Goal: Task Accomplishment & Management: Complete application form

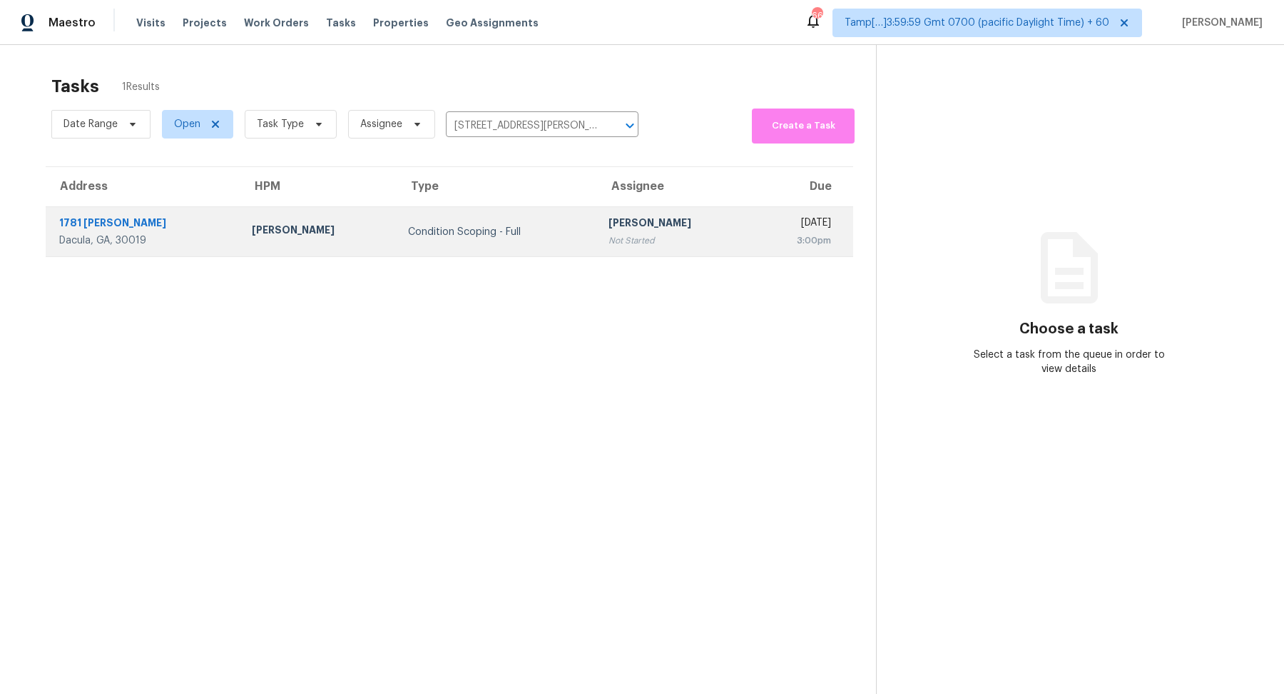
click at [616, 213] on td "Hariharan GV Not Started" at bounding box center [675, 232] width 156 height 50
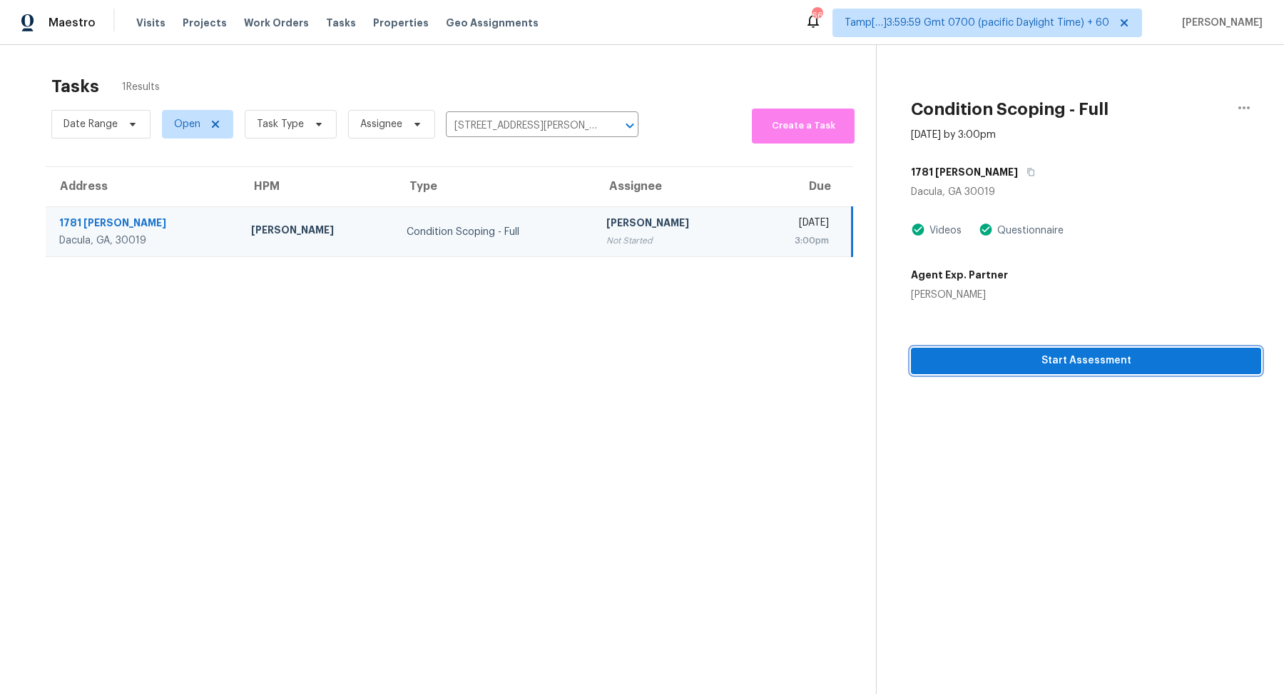
click at [962, 354] on span "Start Assessment" at bounding box center [1087, 361] width 328 height 18
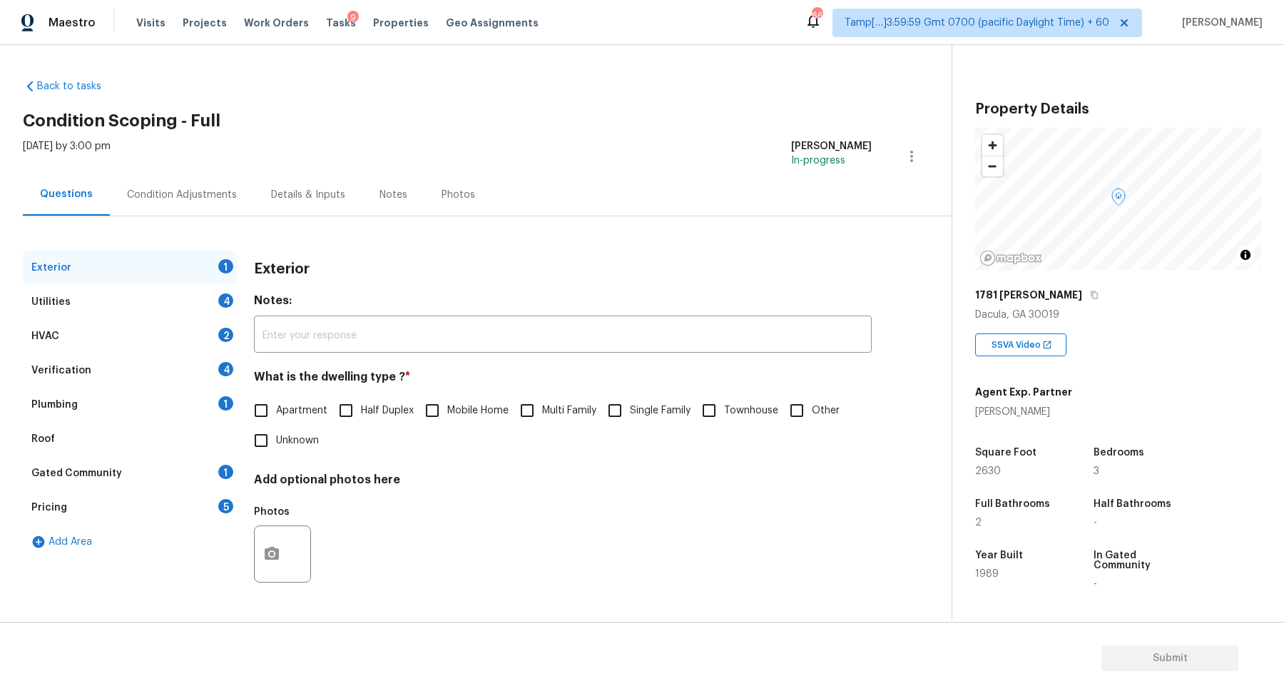
click at [616, 414] on input "Single Family" at bounding box center [615, 410] width 30 height 30
checkbox input "true"
click at [214, 300] on div "Utilities 4" at bounding box center [130, 302] width 214 height 34
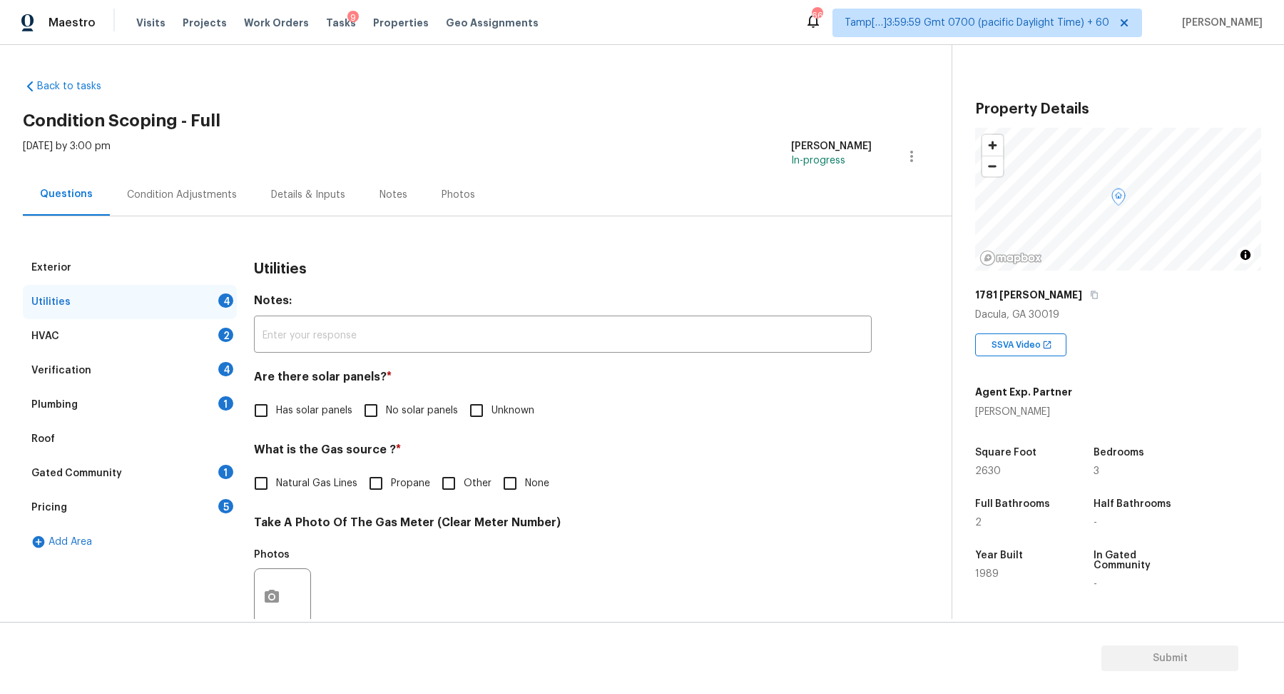
click at [396, 421] on label "No solar panels" at bounding box center [407, 410] width 102 height 30
click at [386, 421] on input "No solar panels" at bounding box center [371, 410] width 30 height 30
checkbox input "true"
click at [320, 487] on span "Natural Gas Lines" at bounding box center [316, 484] width 81 height 15
click at [276, 487] on input "Natural Gas Lines" at bounding box center [261, 485] width 30 height 30
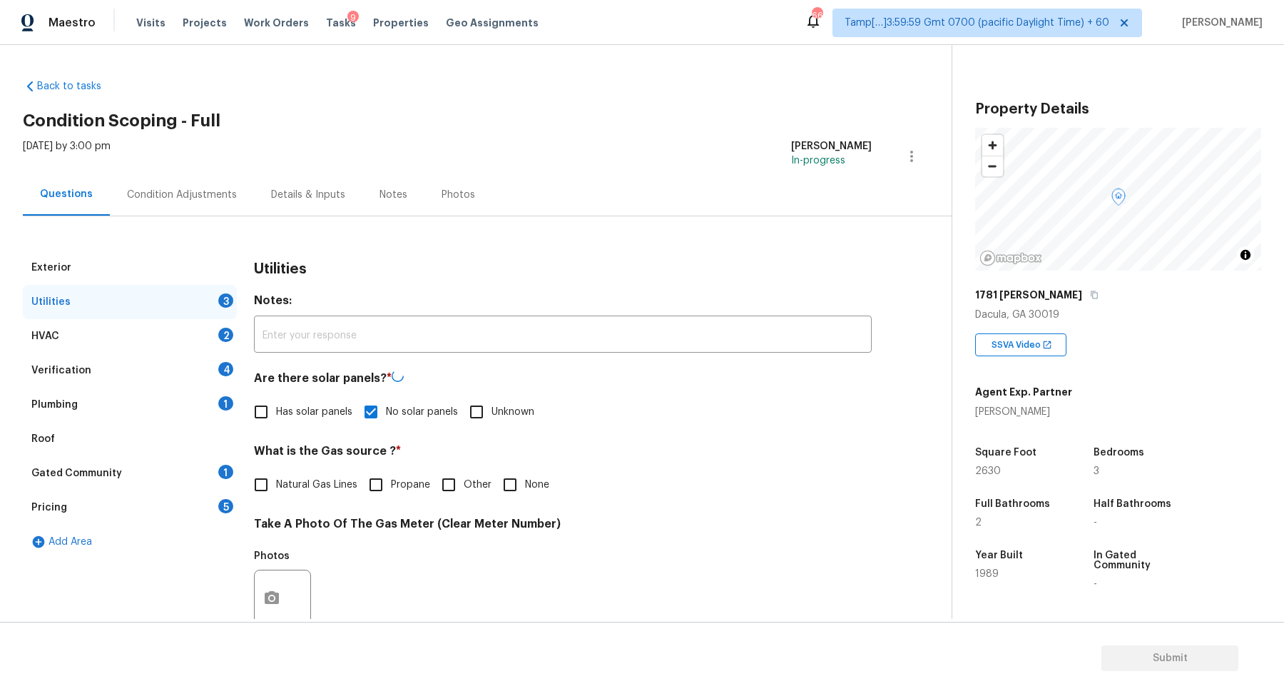
checkbox input "true"
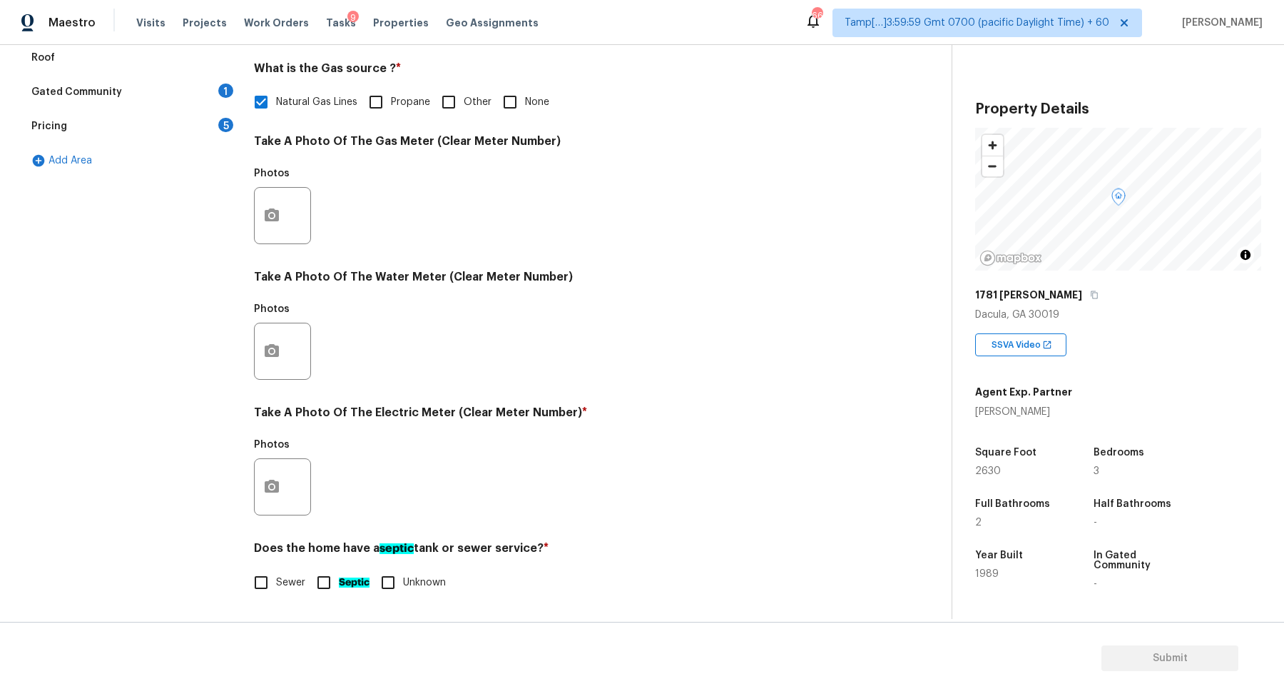
scroll to position [380, 0]
click at [264, 491] on icon "button" at bounding box center [271, 487] width 17 height 17
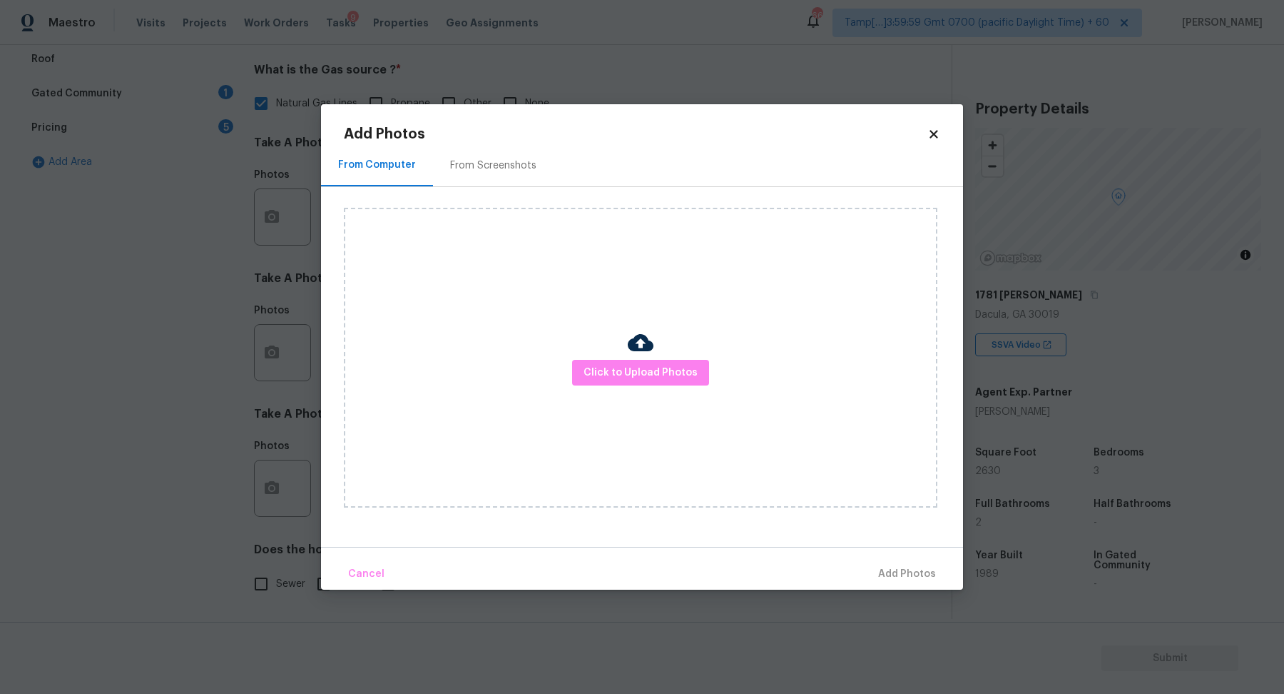
click at [604, 395] on div "Click to Upload Photos" at bounding box center [641, 358] width 594 height 300
click at [609, 392] on div "Click to Upload Photos" at bounding box center [641, 358] width 594 height 300
click at [611, 391] on div "Click to Upload Photos" at bounding box center [641, 358] width 594 height 300
click at [624, 377] on span "Click to Upload Photos" at bounding box center [641, 373] width 114 height 18
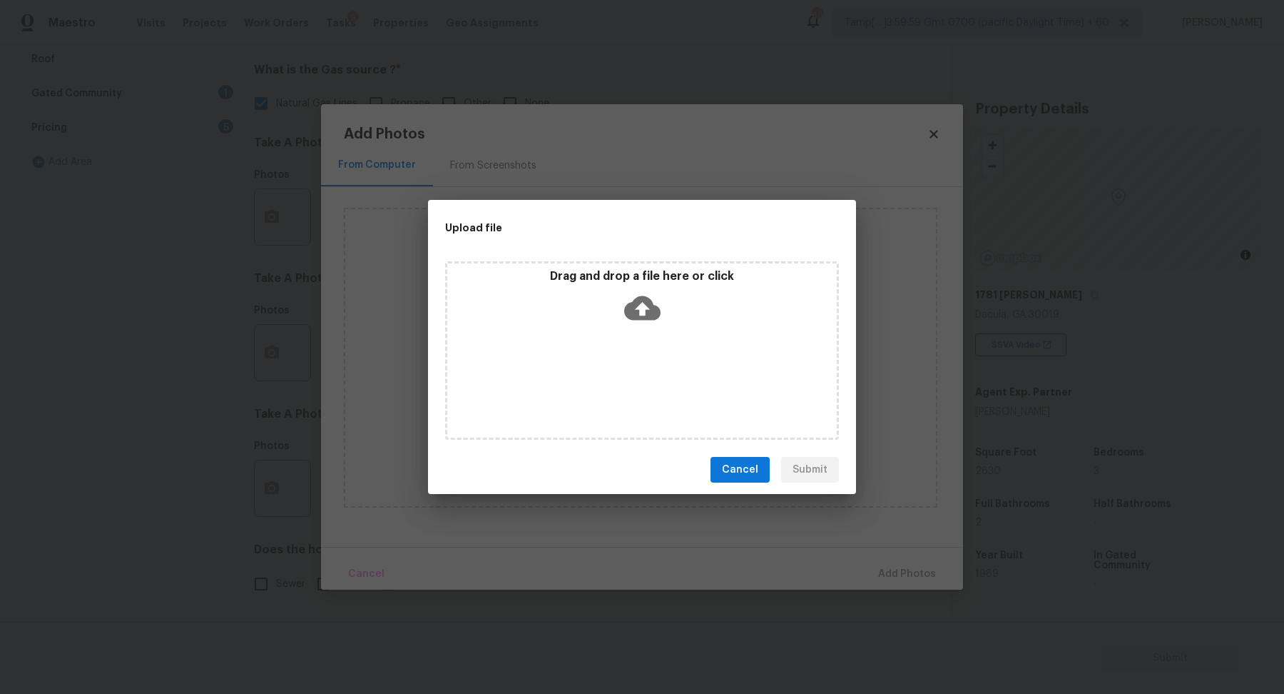
click at [642, 334] on div "Drag and drop a file here or click" at bounding box center [642, 350] width 394 height 178
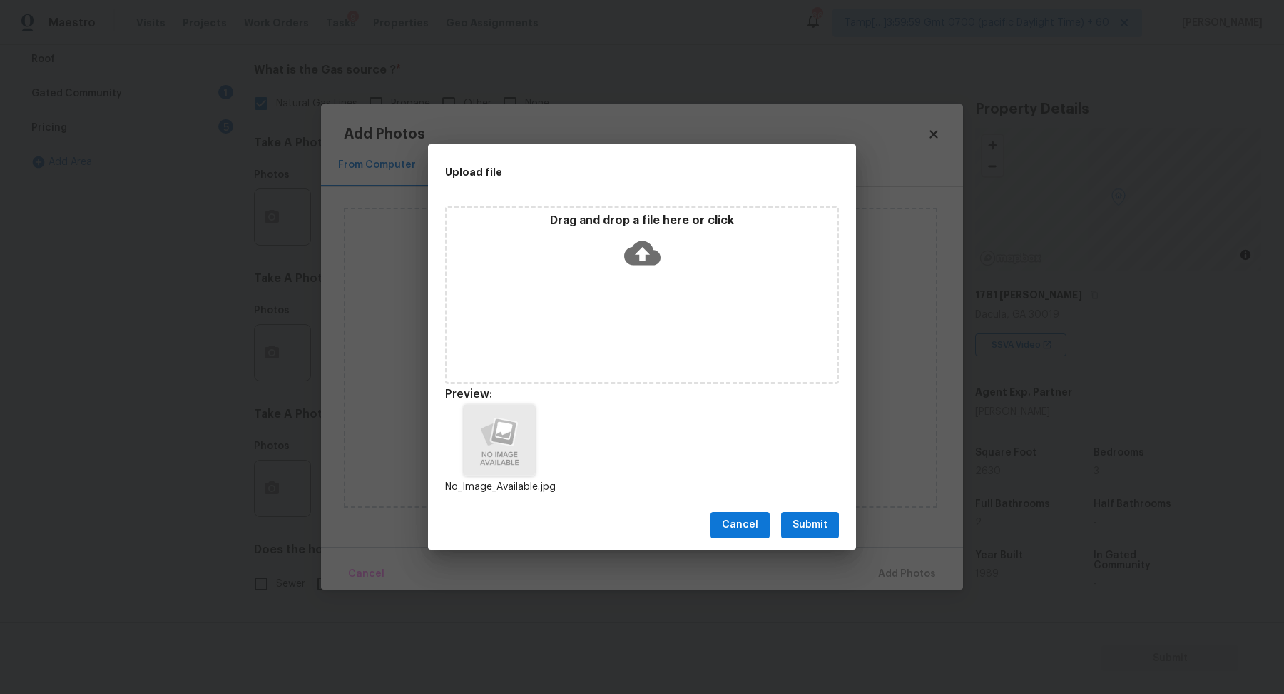
click at [812, 520] on span "Submit" at bounding box center [810, 525] width 35 height 18
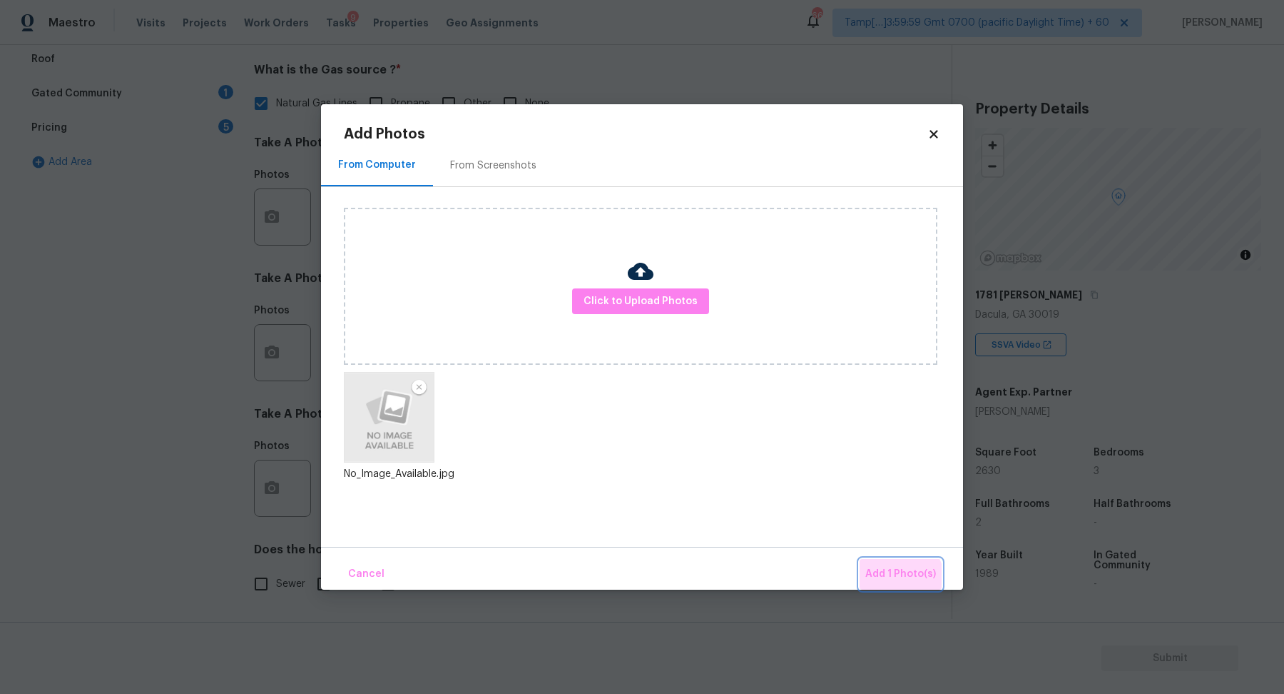
click at [901, 579] on span "Add 1 Photo(s)" at bounding box center [901, 574] width 71 height 18
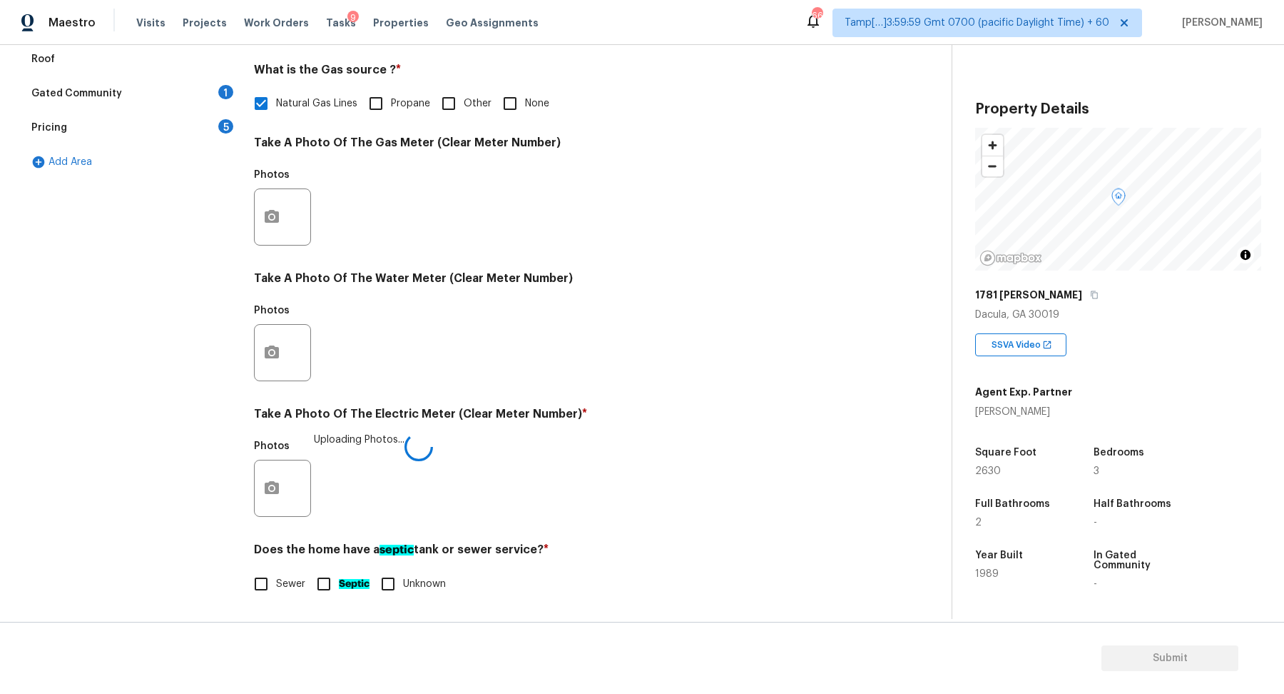
click at [299, 581] on span "Sewer" at bounding box center [290, 584] width 29 height 15
click at [276, 581] on input "Sewer" at bounding box center [261, 584] width 30 height 30
checkbox input "true"
click at [333, 587] on input "Septic" at bounding box center [324, 584] width 30 height 30
checkbox input "true"
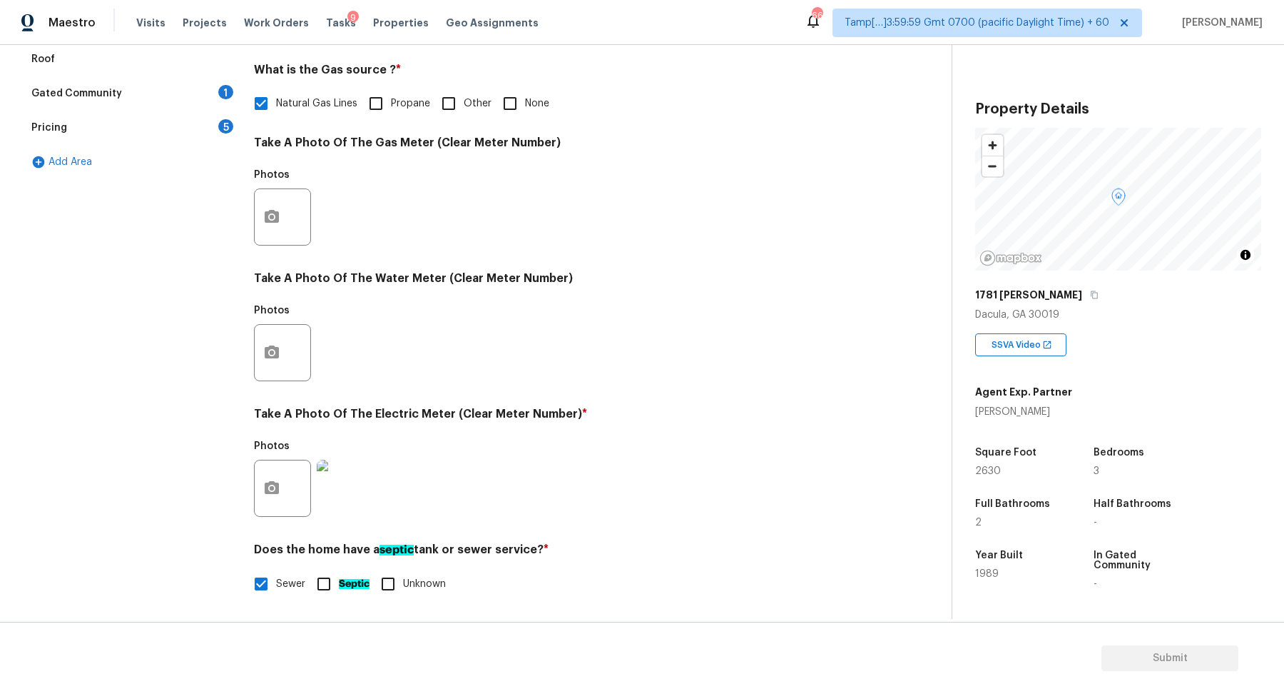
checkbox input "false"
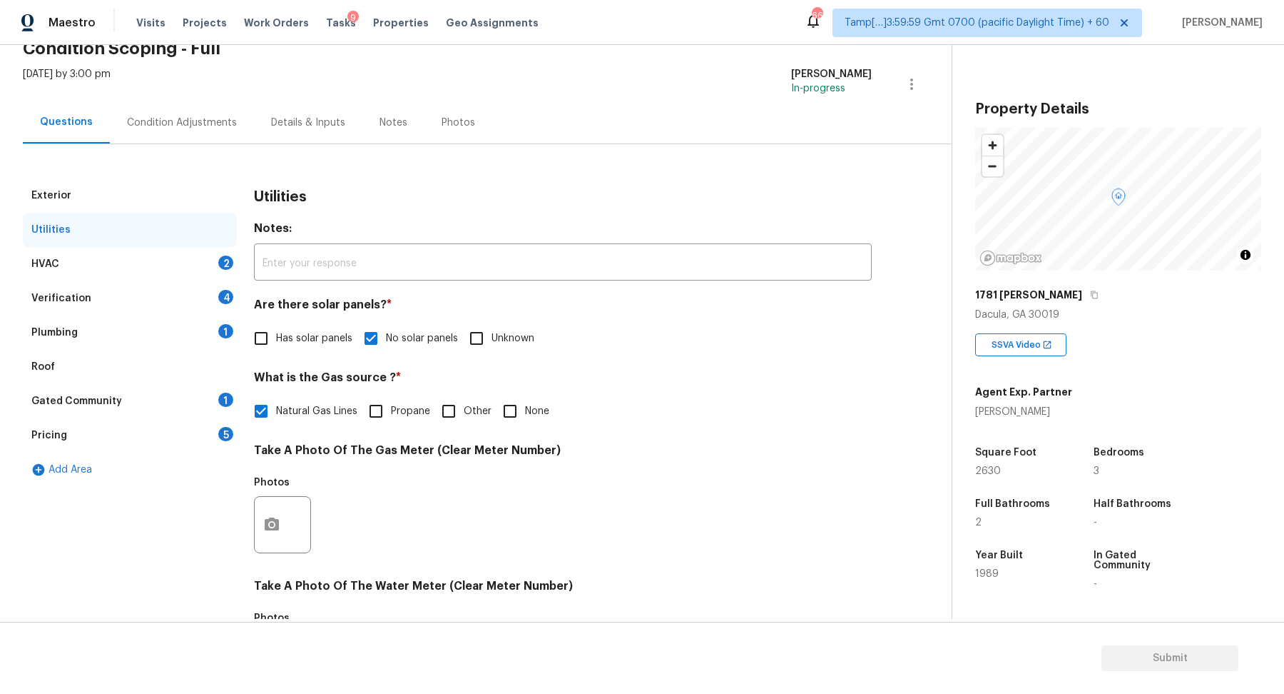
click at [198, 245] on div "Utilities" at bounding box center [130, 230] width 214 height 34
click at [210, 263] on div "HVAC 2" at bounding box center [130, 264] width 214 height 34
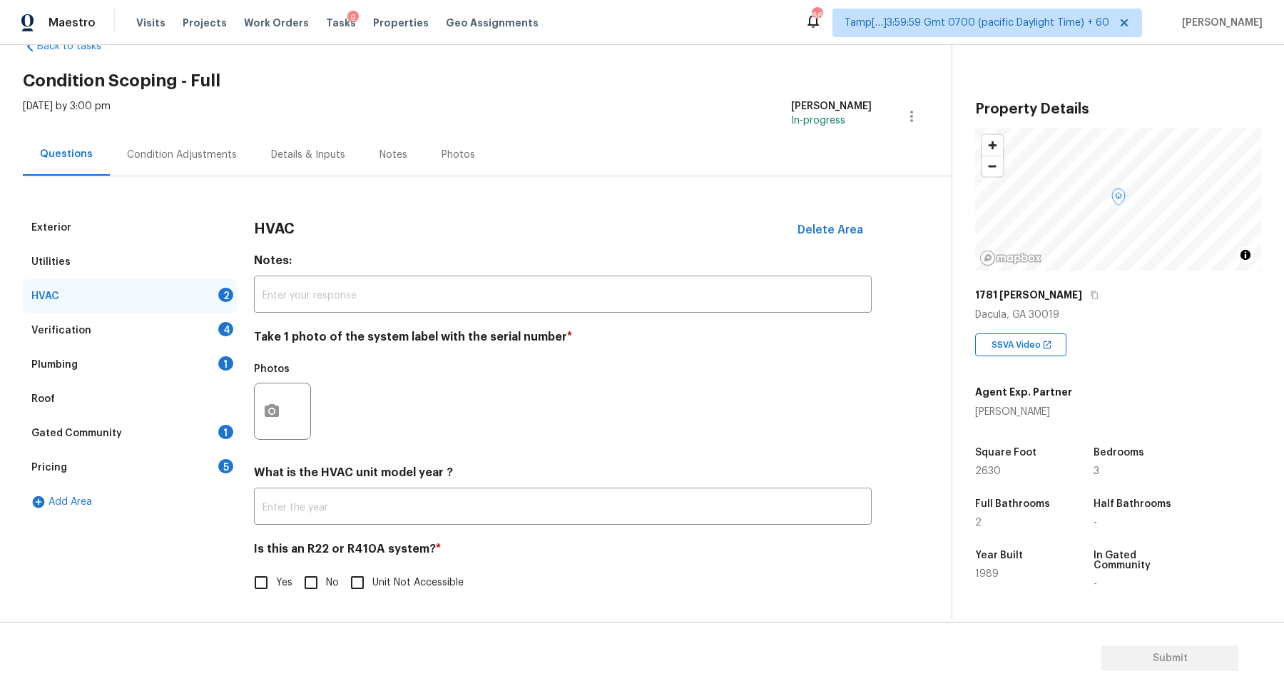
scroll to position [39, 0]
click at [267, 413] on icon "button" at bounding box center [272, 411] width 14 height 13
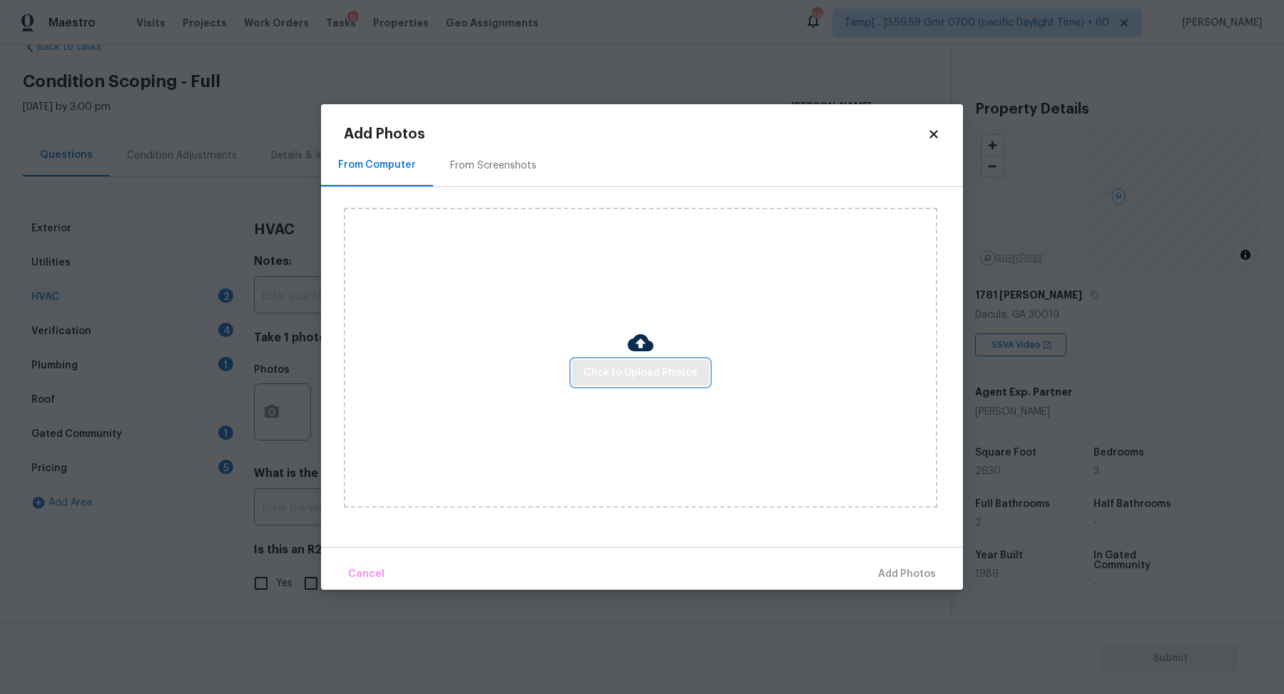
click at [618, 367] on span "Click to Upload Photos" at bounding box center [641, 373] width 114 height 18
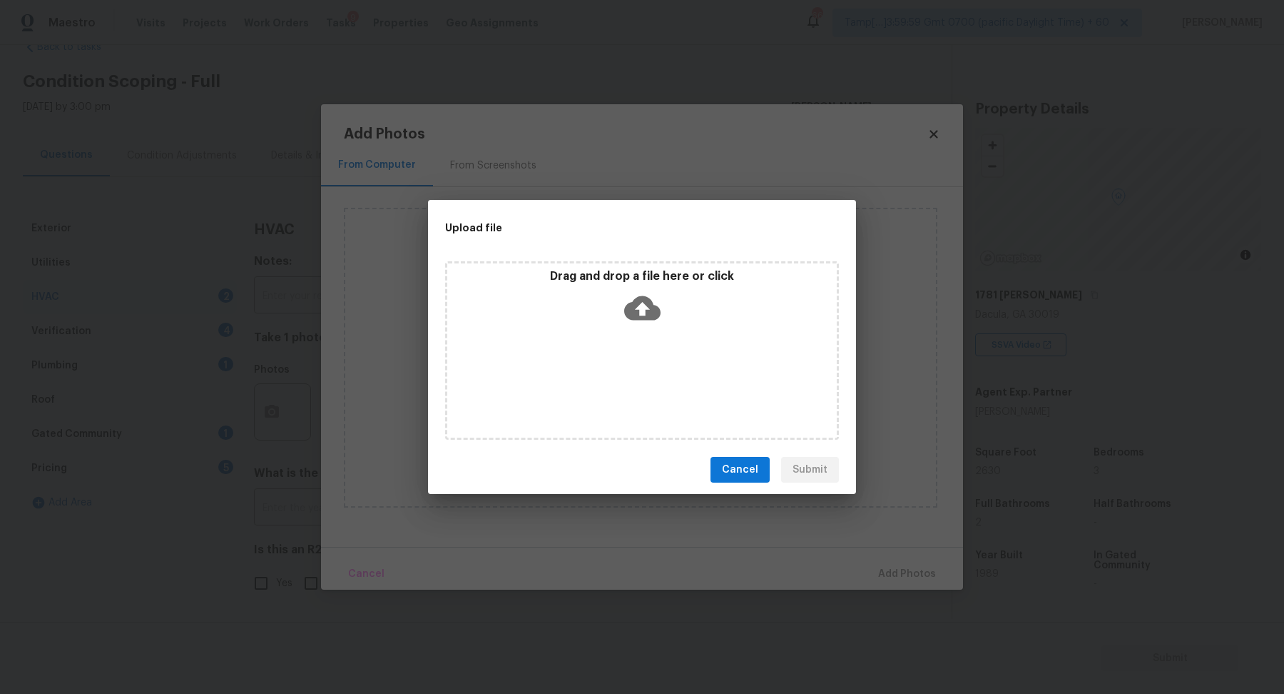
click at [649, 318] on icon at bounding box center [642, 308] width 36 height 24
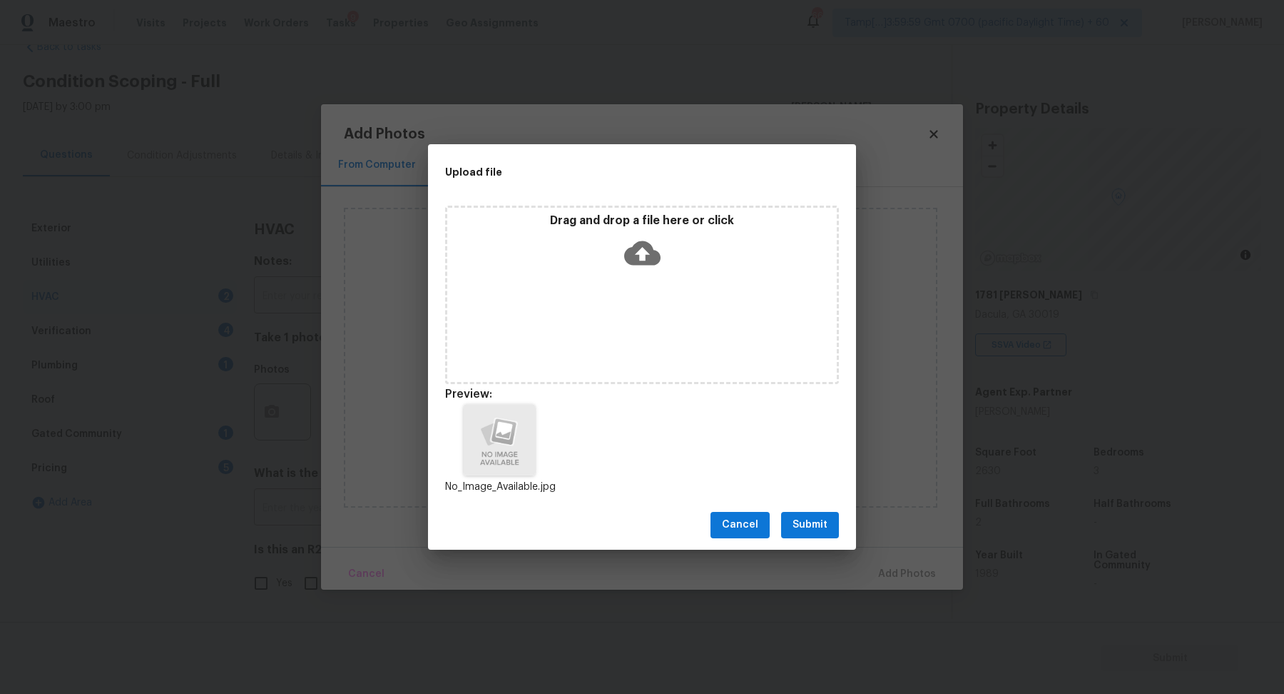
click at [807, 528] on span "Submit" at bounding box center [810, 525] width 35 height 18
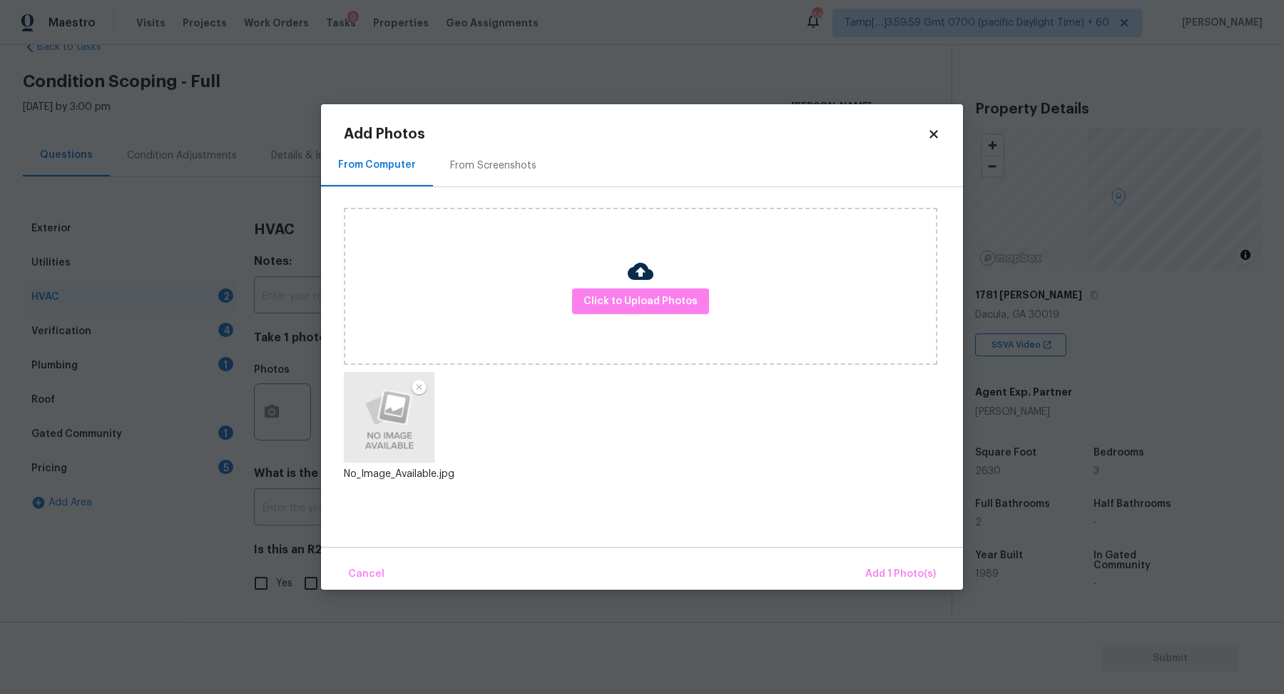
click at [865, 552] on div "Cancel Add 1 Photo(s)" at bounding box center [642, 568] width 642 height 43
click at [870, 564] on button "Add 1 Photo(s)" at bounding box center [901, 574] width 82 height 31
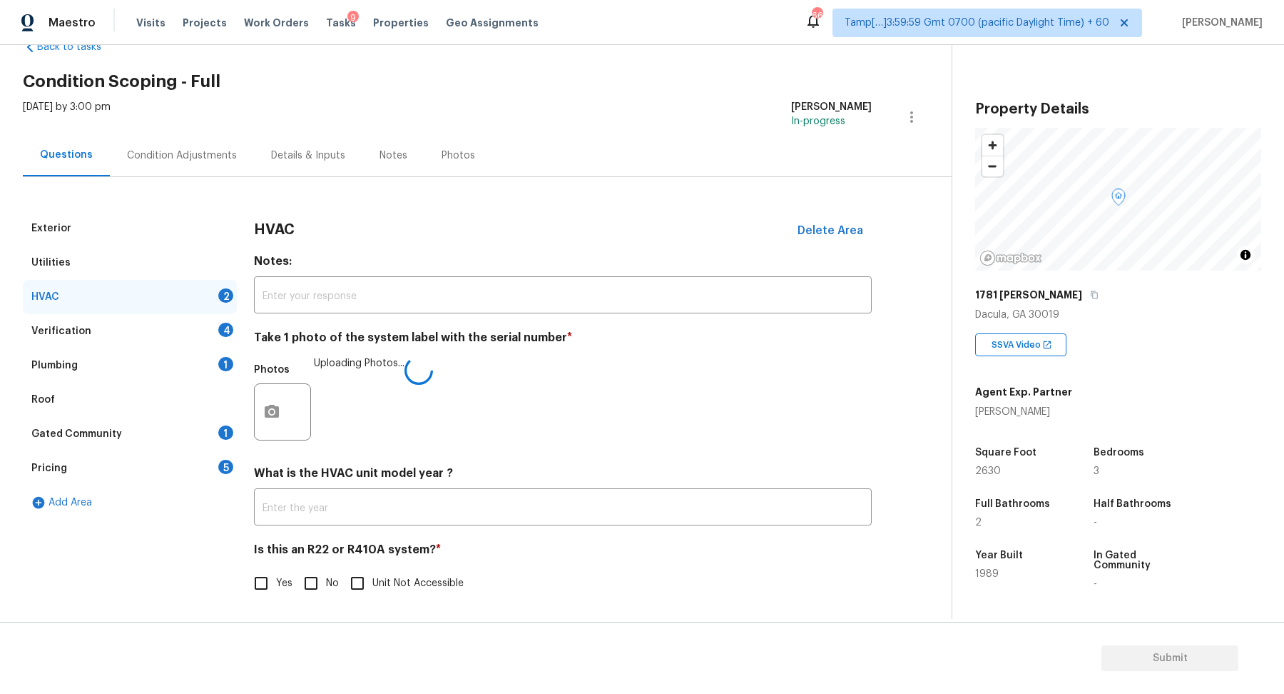
click at [318, 571] on input "No" at bounding box center [311, 583] width 30 height 30
checkbox input "true"
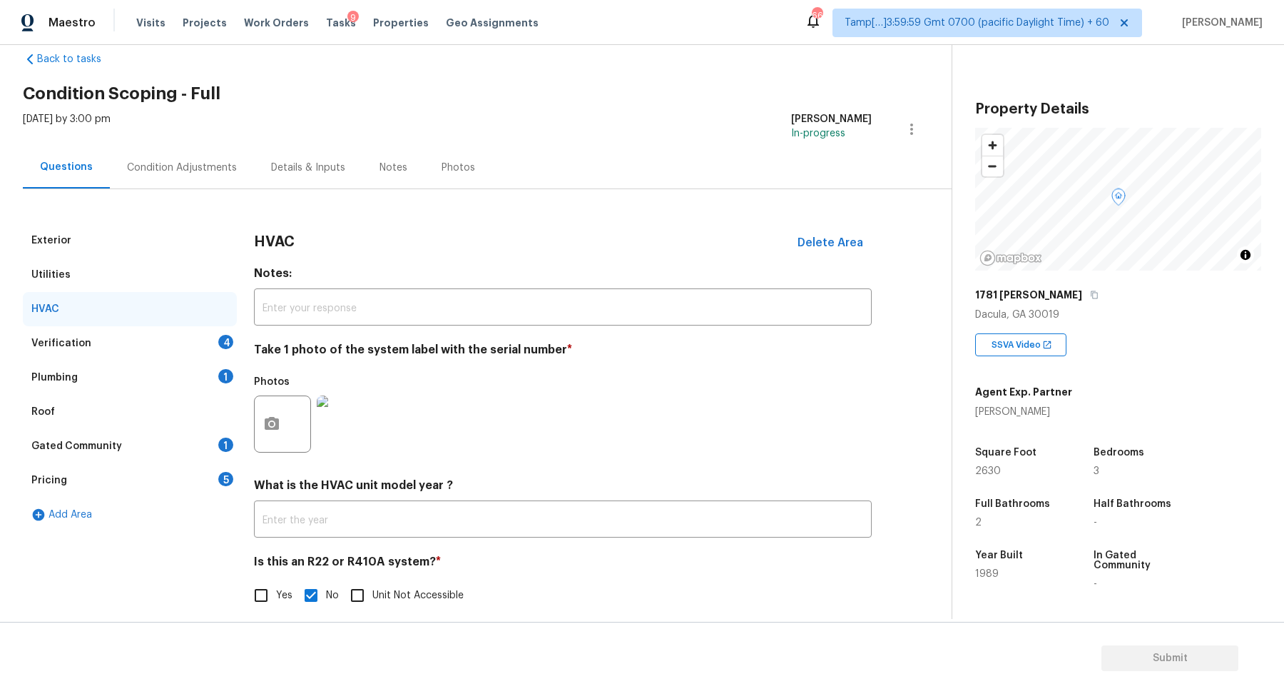
click at [203, 347] on div "Verification 4" at bounding box center [130, 343] width 214 height 34
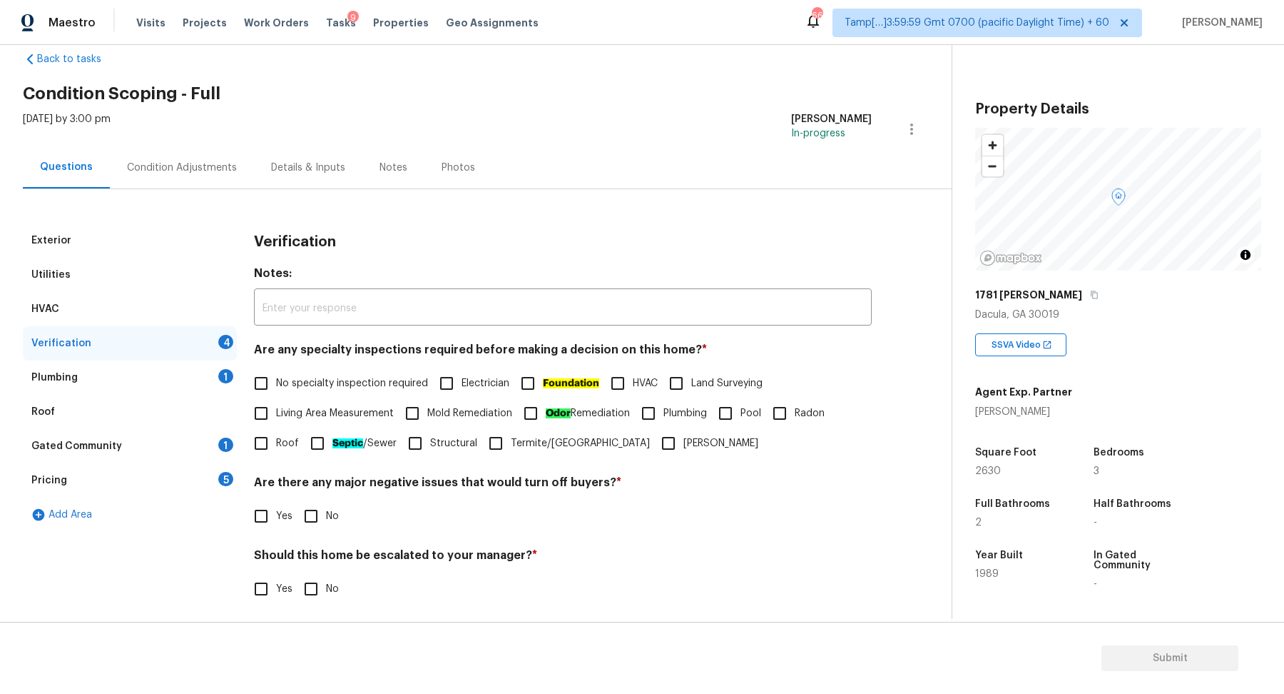
click at [305, 372] on label "No specialty inspection required" at bounding box center [337, 383] width 182 height 30
click at [276, 372] on input "No specialty inspection required" at bounding box center [261, 383] width 30 height 30
checkbox input "true"
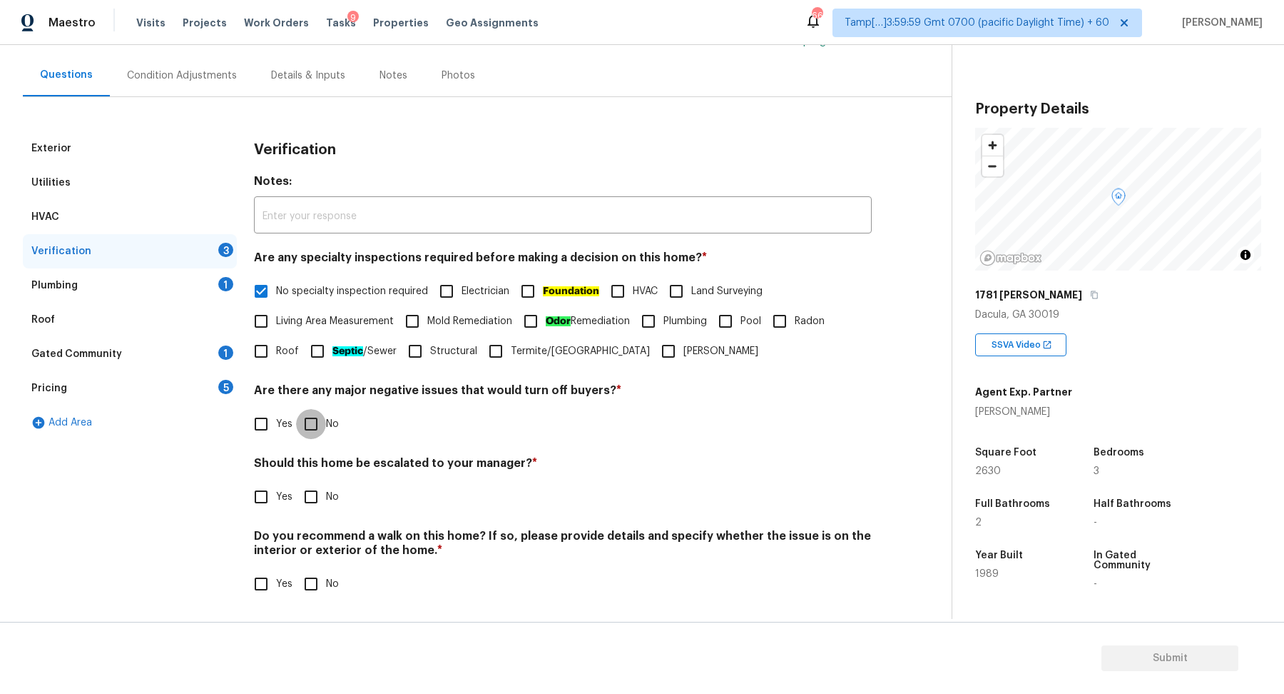
click at [323, 435] on input "No" at bounding box center [311, 424] width 30 height 30
checkbox input "true"
click at [273, 494] on input "Yes" at bounding box center [261, 497] width 30 height 30
checkbox input "true"
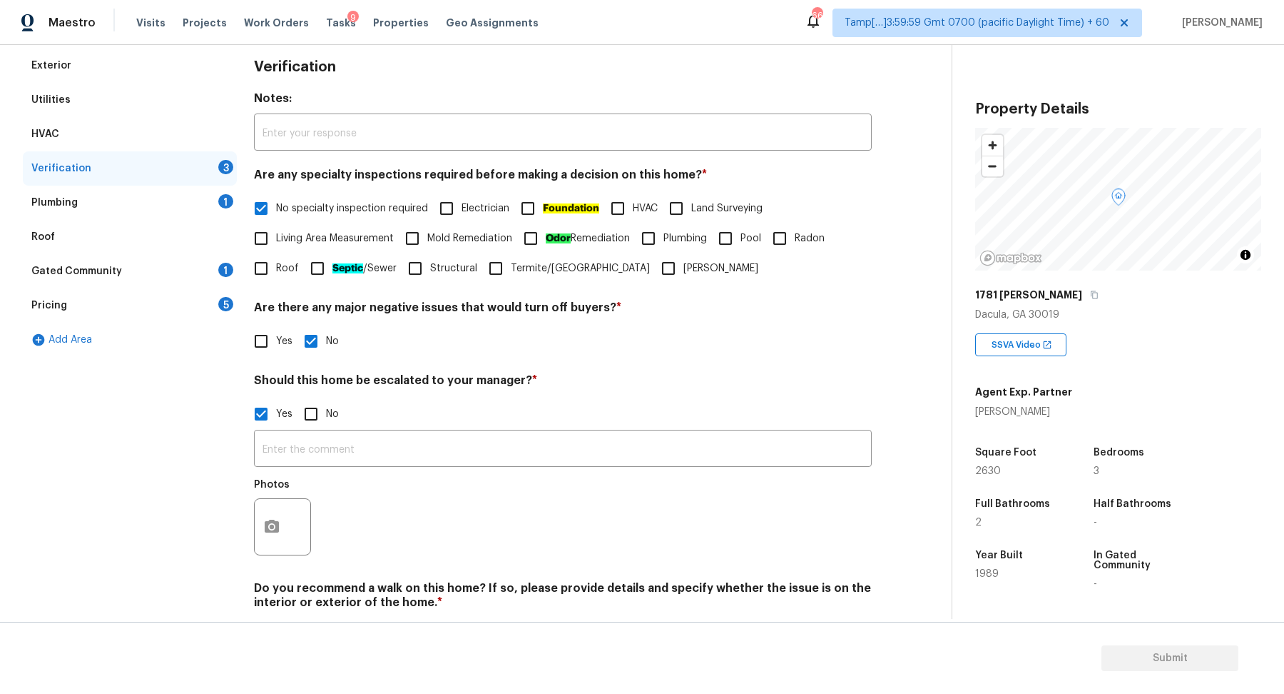
scroll to position [254, 0]
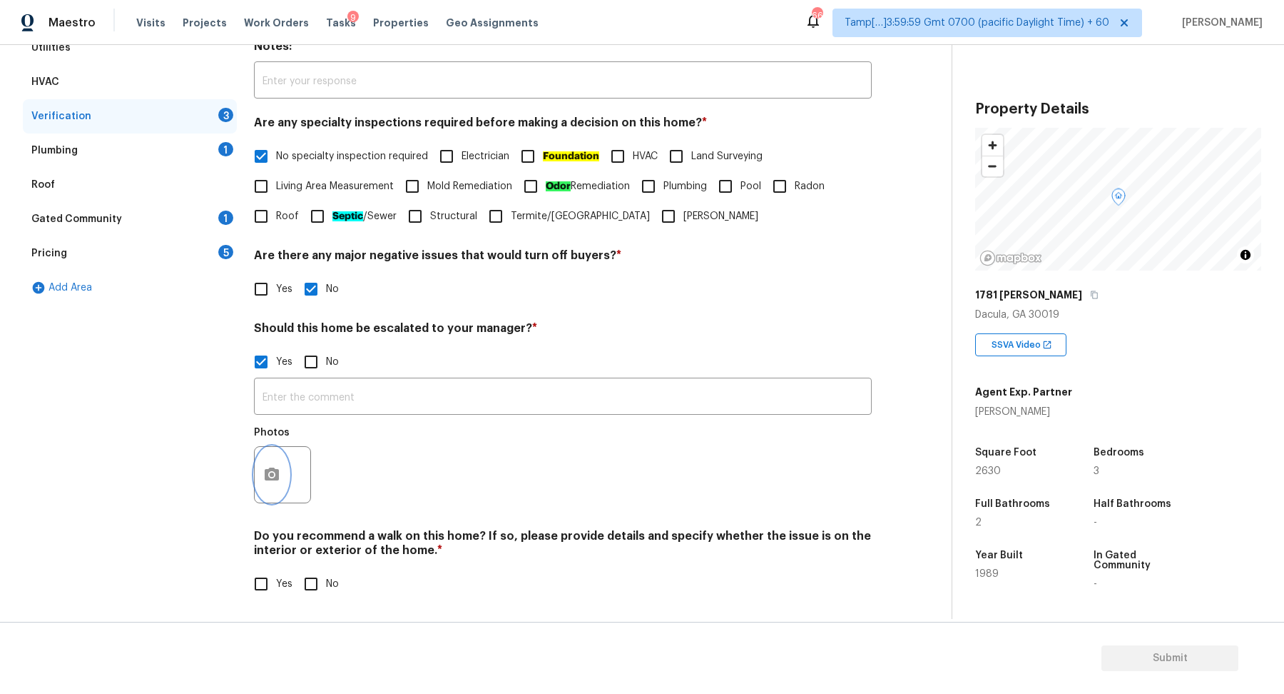
click at [257, 485] on button "button" at bounding box center [272, 475] width 34 height 56
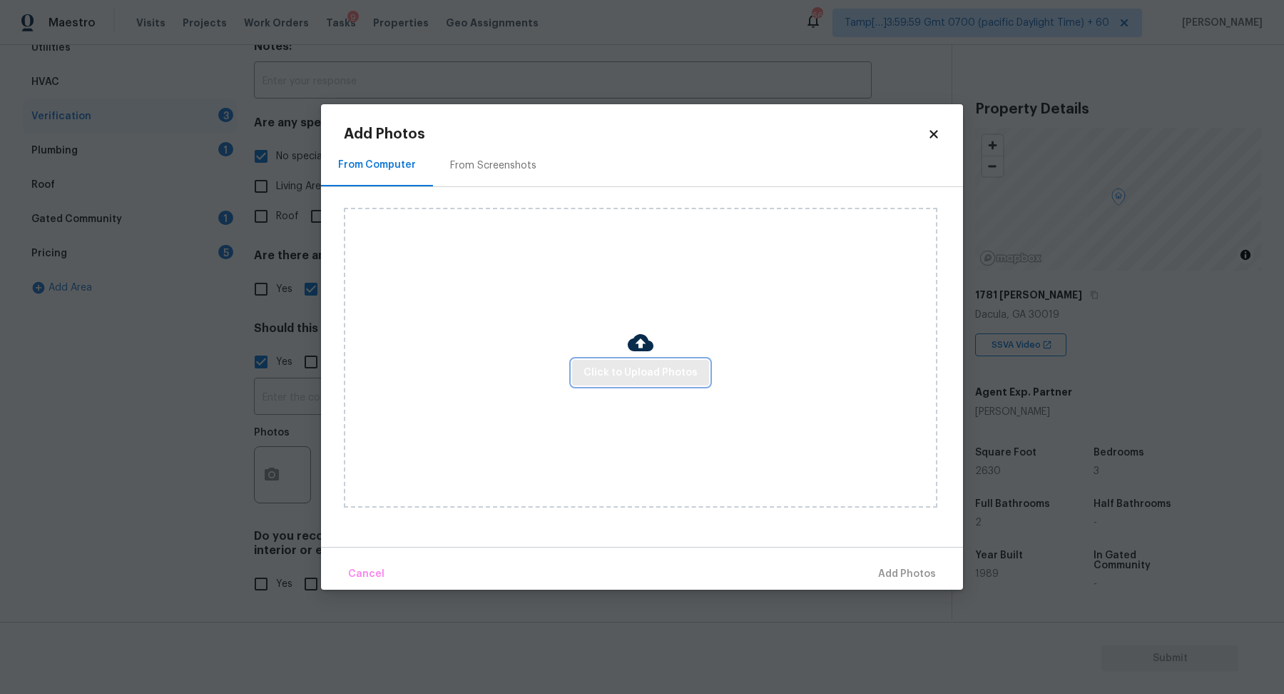
click at [659, 361] on button "Click to Upload Photos" at bounding box center [640, 373] width 137 height 26
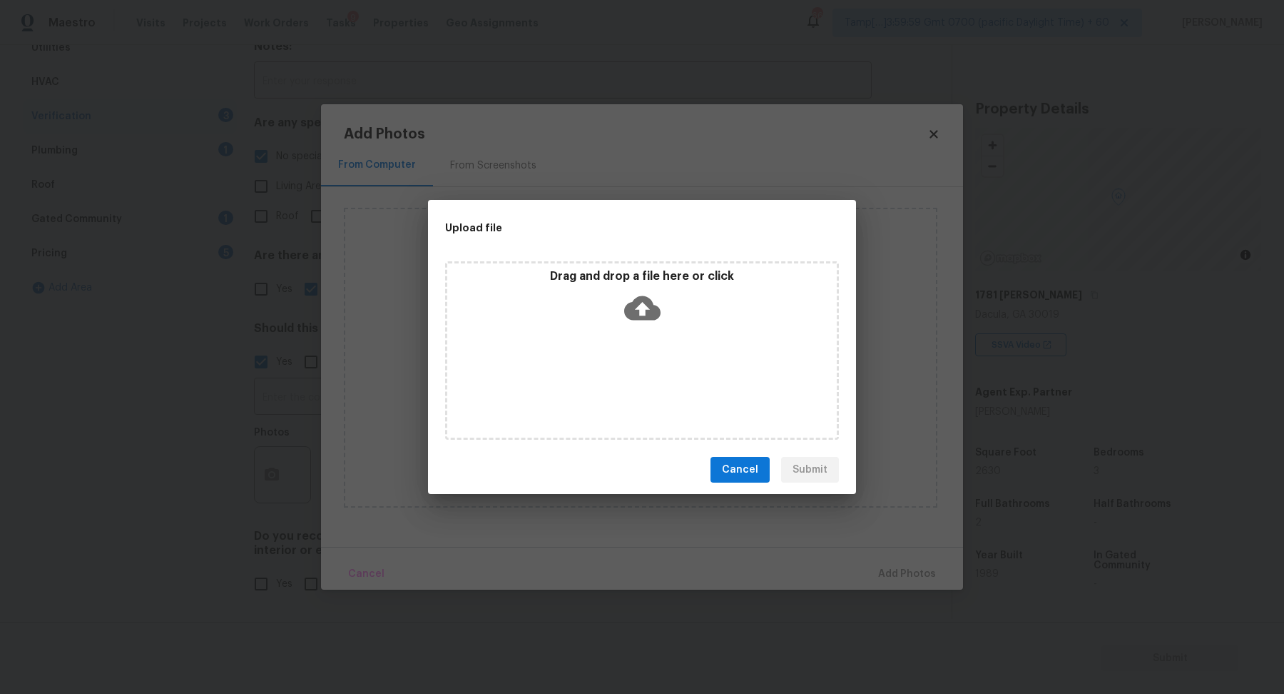
click at [686, 303] on div "Drag and drop a file here or click" at bounding box center [642, 299] width 390 height 61
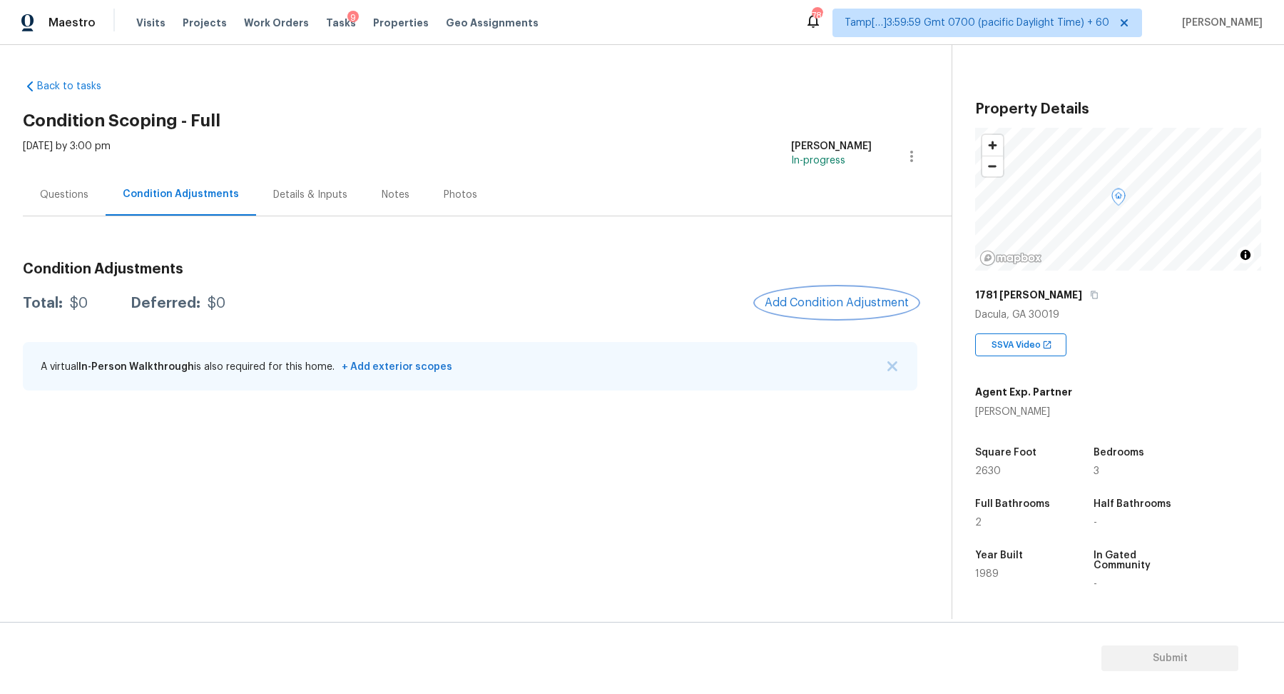
click at [834, 313] on button "Add Condition Adjustment" at bounding box center [836, 303] width 161 height 30
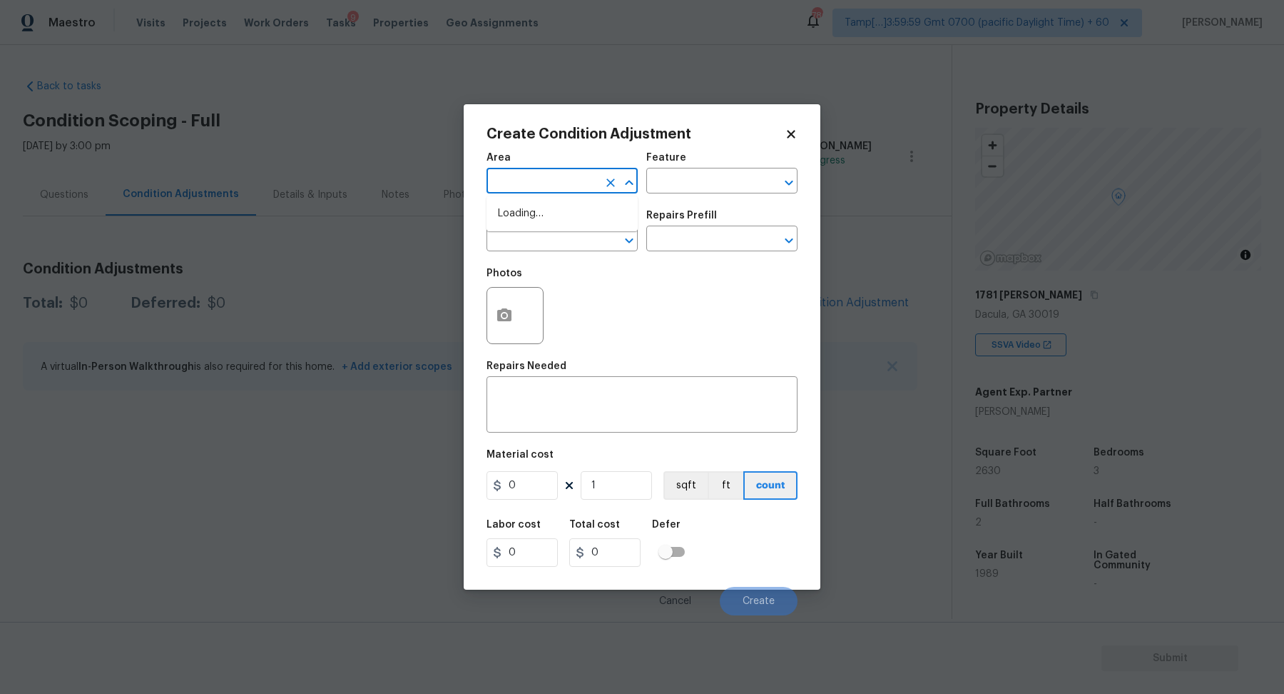
click at [572, 184] on input "text" at bounding box center [542, 182] width 111 height 22
click at [546, 238] on li "Interior Overall" at bounding box center [562, 237] width 151 height 24
type input "Interior Overall"
click at [546, 238] on input "text" at bounding box center [542, 240] width 111 height 22
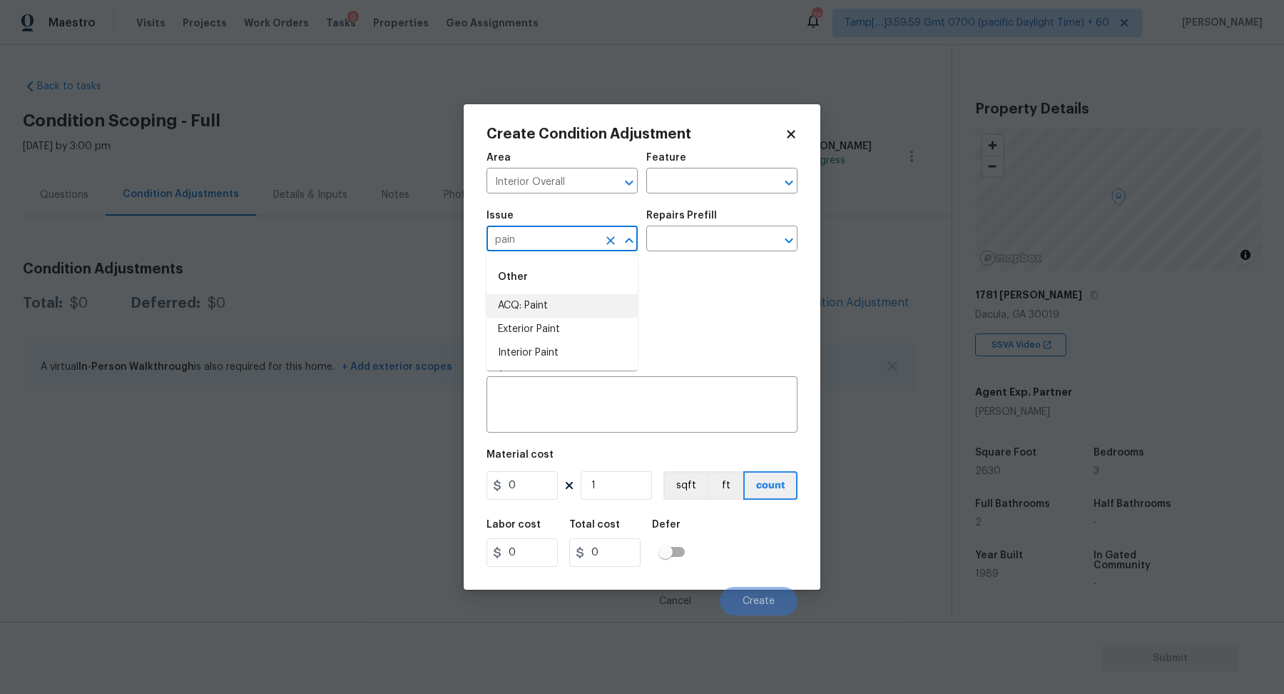
click at [588, 305] on li "ACQ: Paint" at bounding box center [562, 306] width 151 height 24
type input "ACQ: Paint"
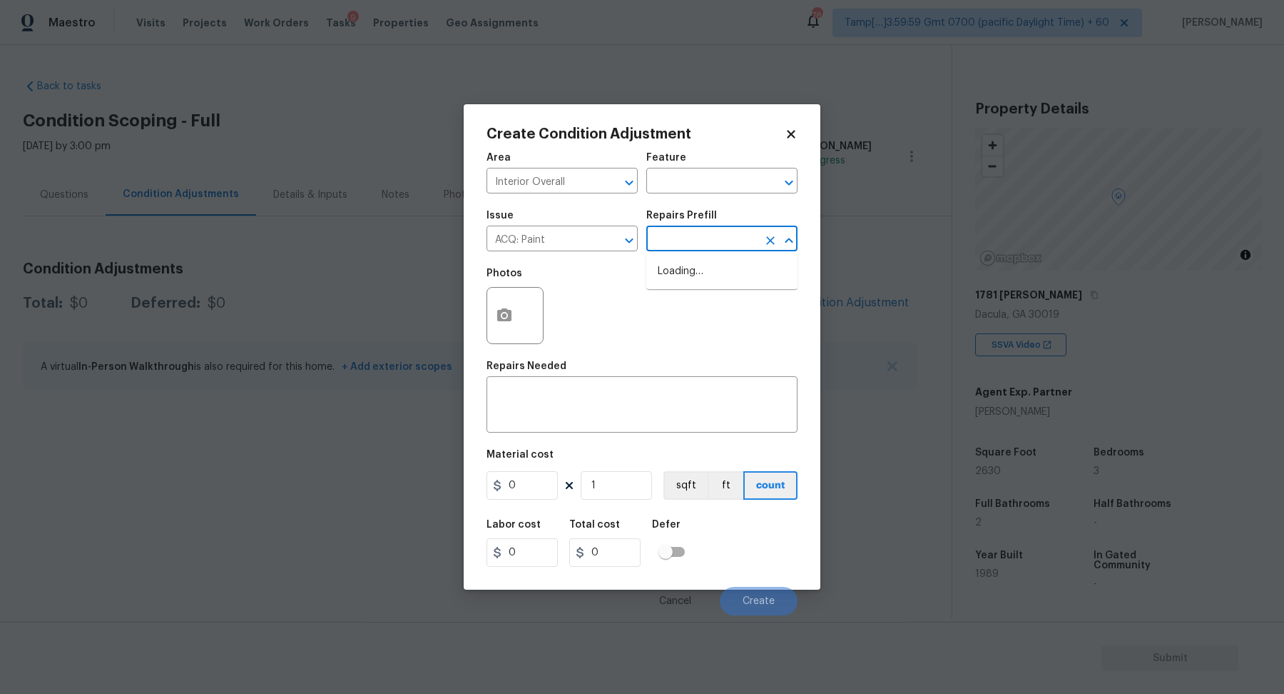
click at [696, 243] on input "text" at bounding box center [701, 240] width 111 height 22
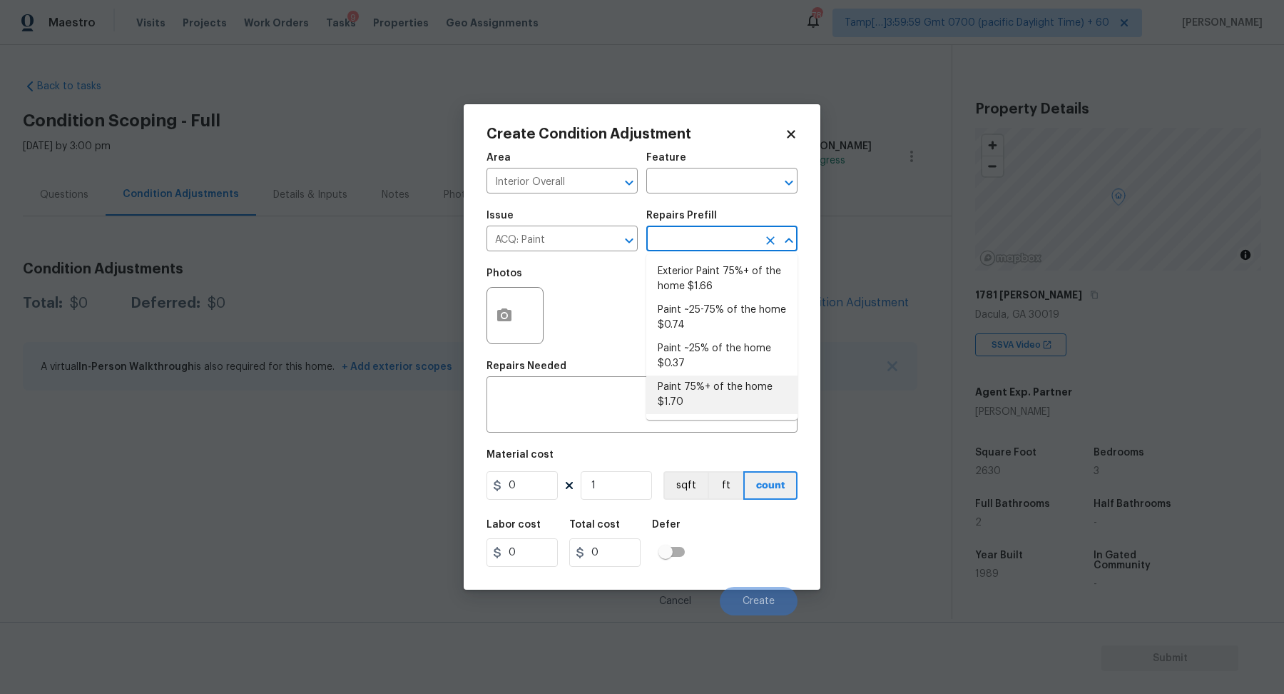
click at [692, 387] on li "Paint 75%+ of the home $1.70" at bounding box center [721, 394] width 151 height 39
type input "Acquisition"
type textarea "Acquisition Scope: 75%+ of the home will likely require interior paint"
type input "1.7"
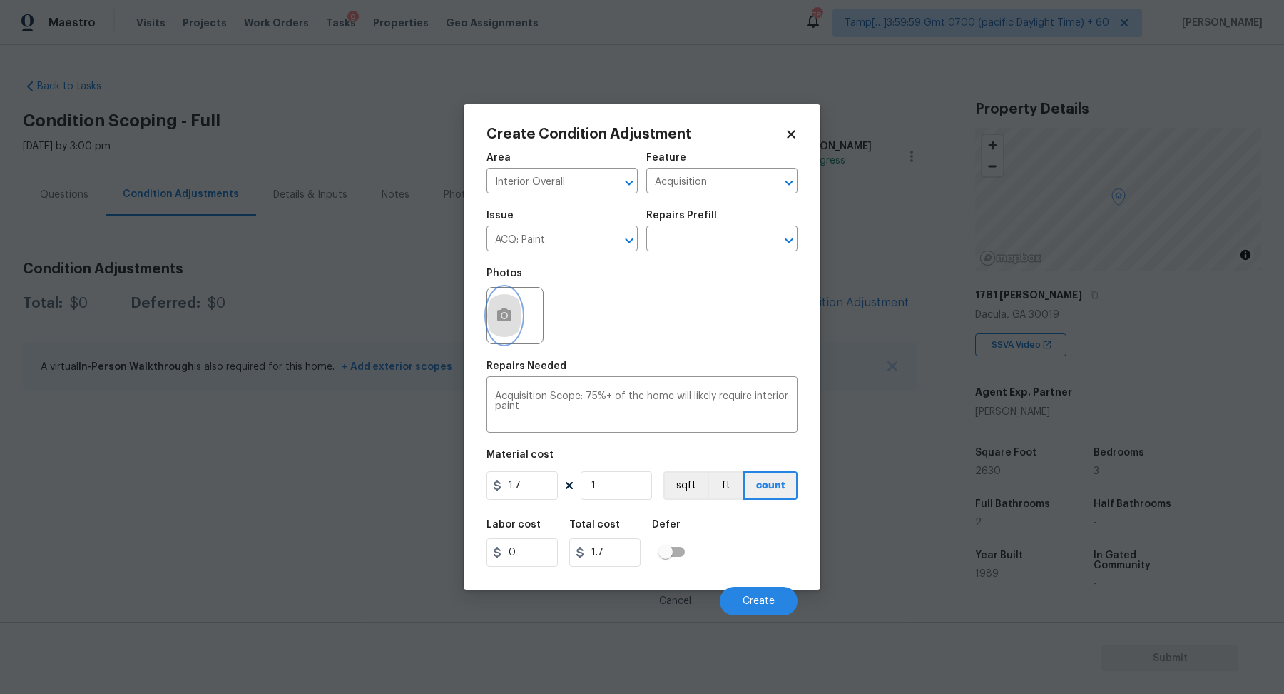
click at [499, 319] on icon "button" at bounding box center [504, 314] width 14 height 13
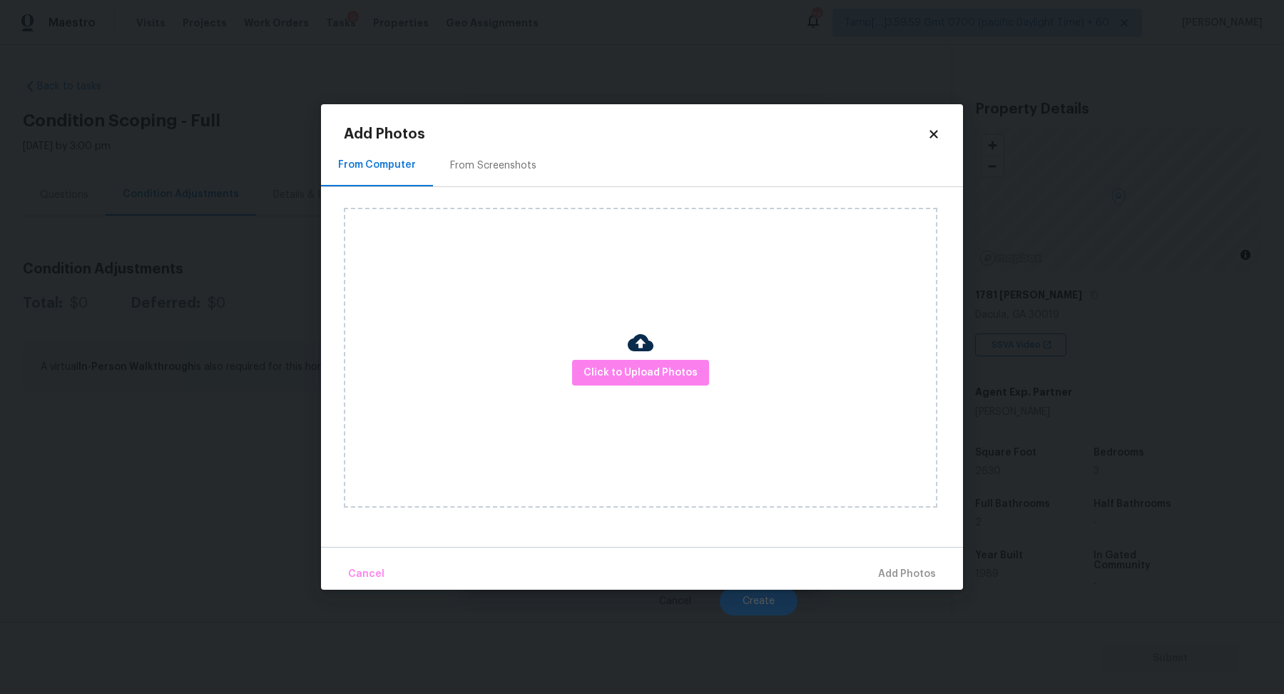
click at [460, 178] on div "From Screenshots" at bounding box center [493, 165] width 121 height 42
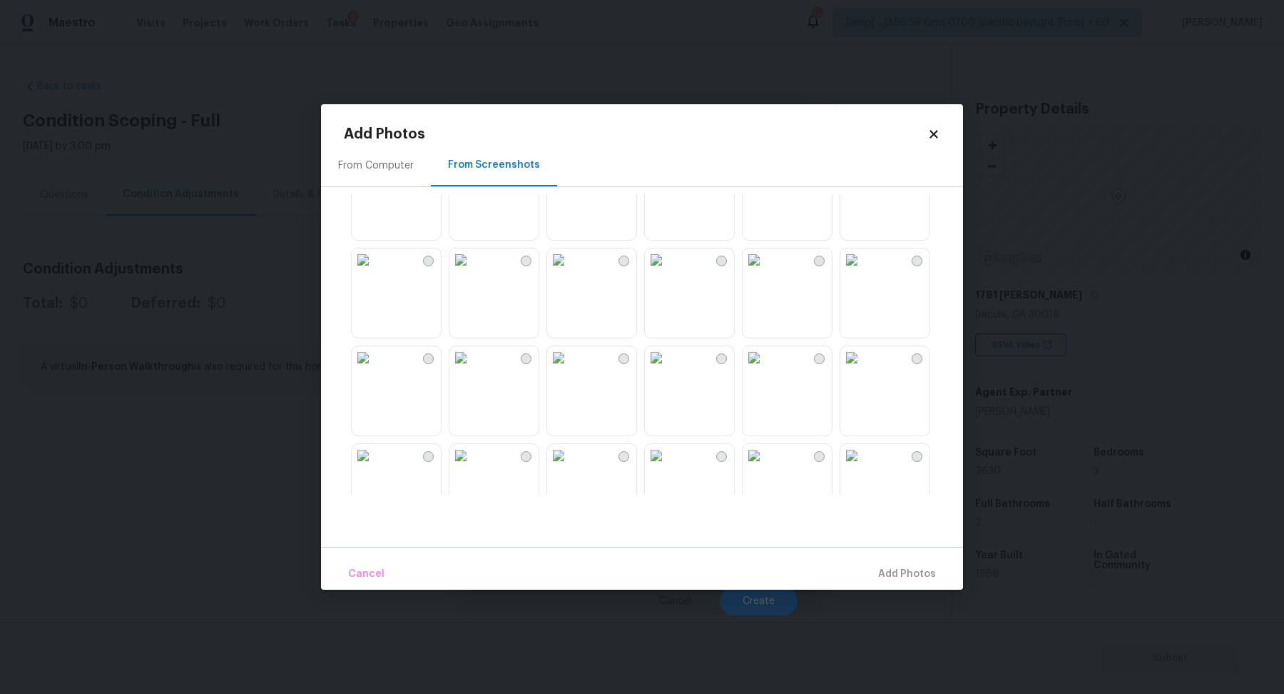
scroll to position [62, 0]
click at [766, 358] on img at bounding box center [754, 346] width 23 height 23
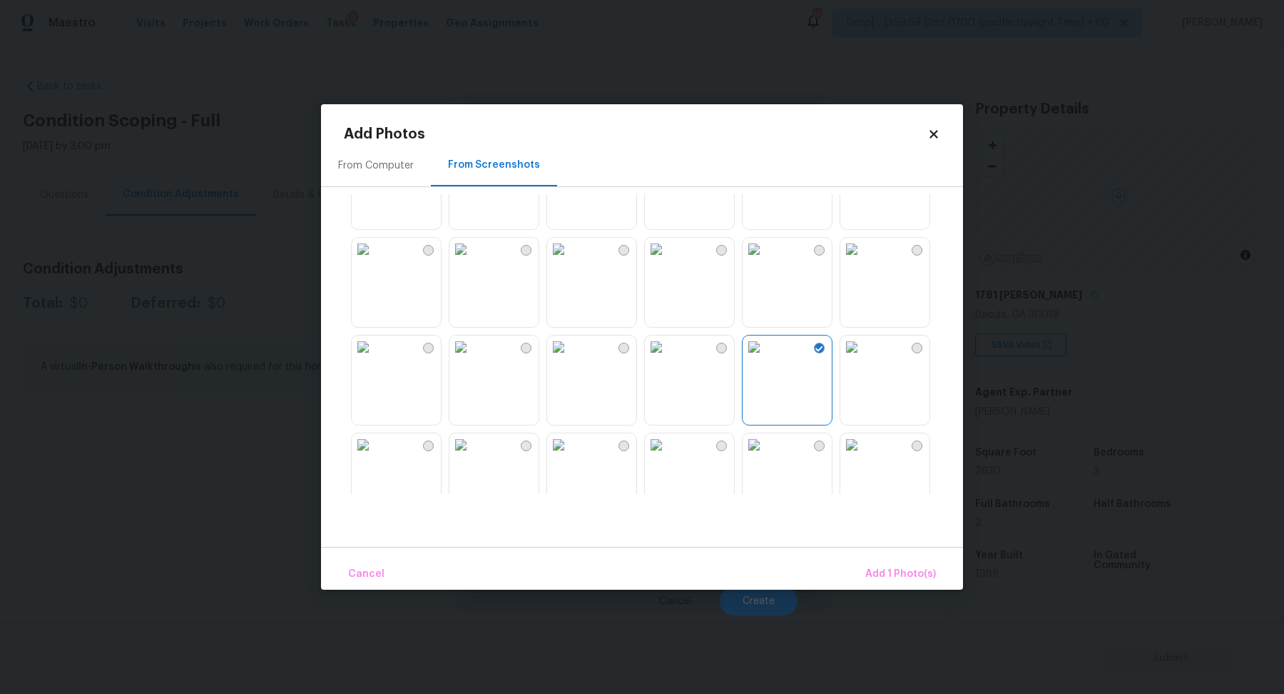
click at [863, 358] on img at bounding box center [852, 346] width 23 height 23
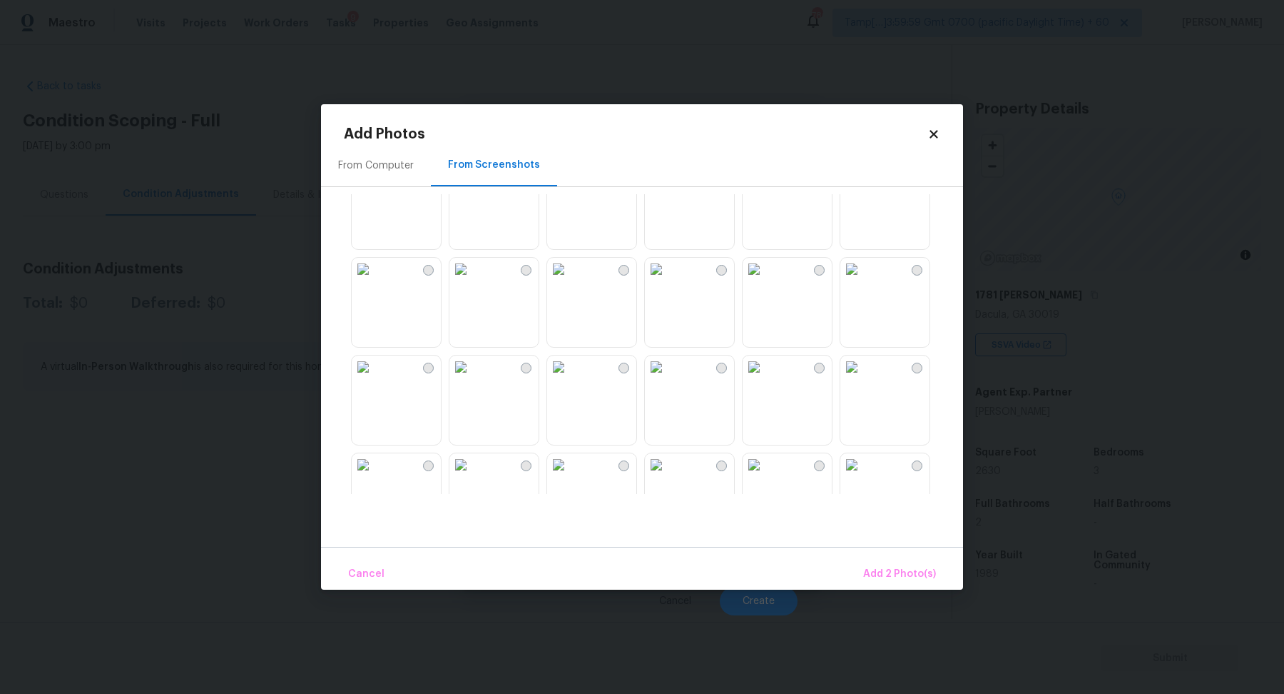
scroll to position [379, 0]
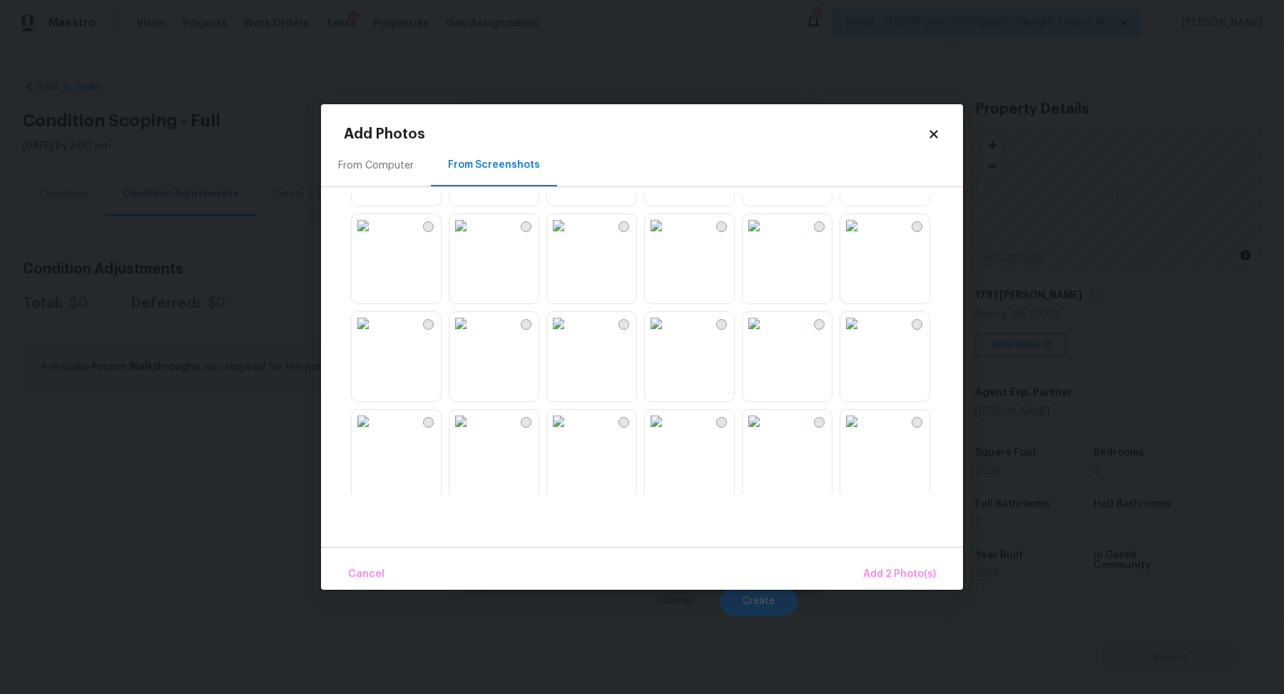
click at [668, 335] on img at bounding box center [656, 323] width 23 height 23
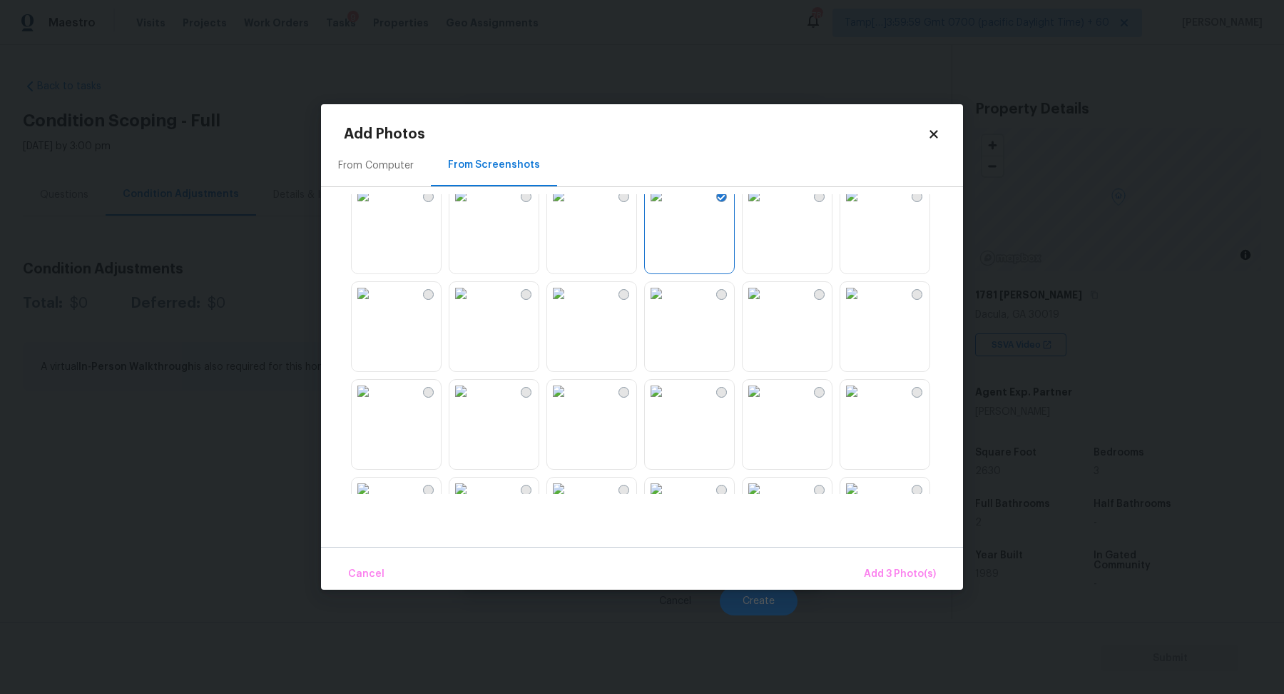
click at [668, 305] on img at bounding box center [656, 293] width 23 height 23
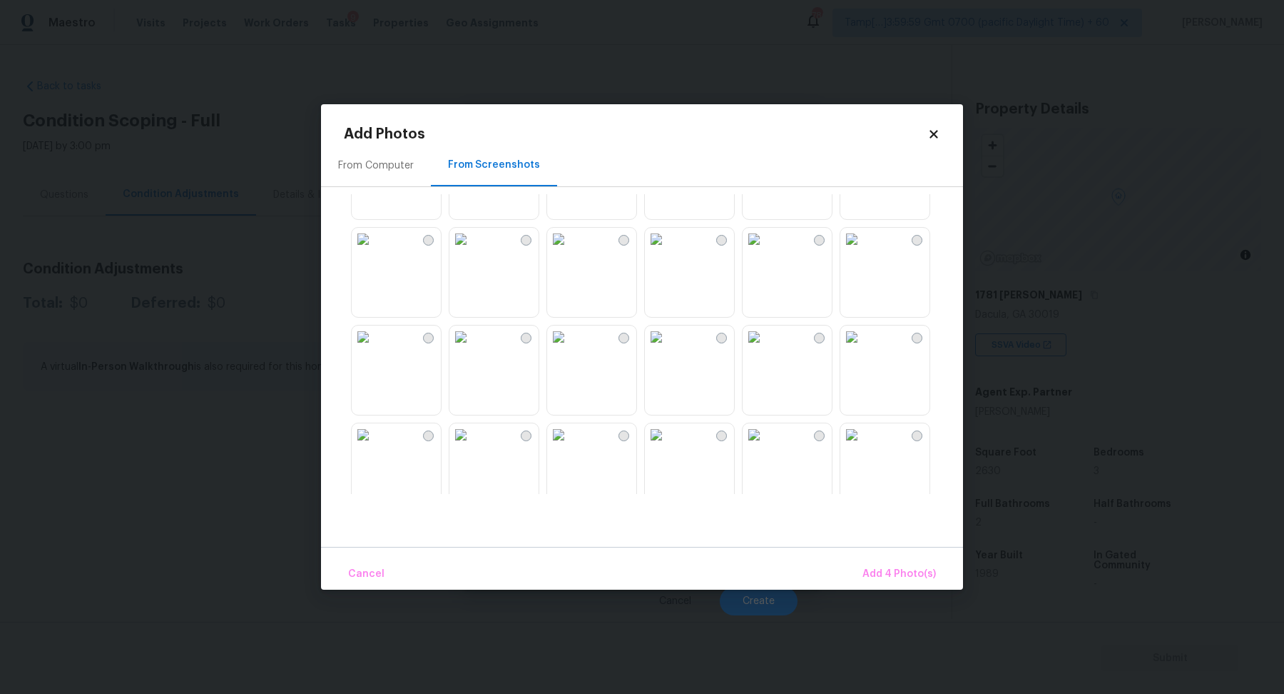
click at [766, 348] on img at bounding box center [754, 336] width 23 height 23
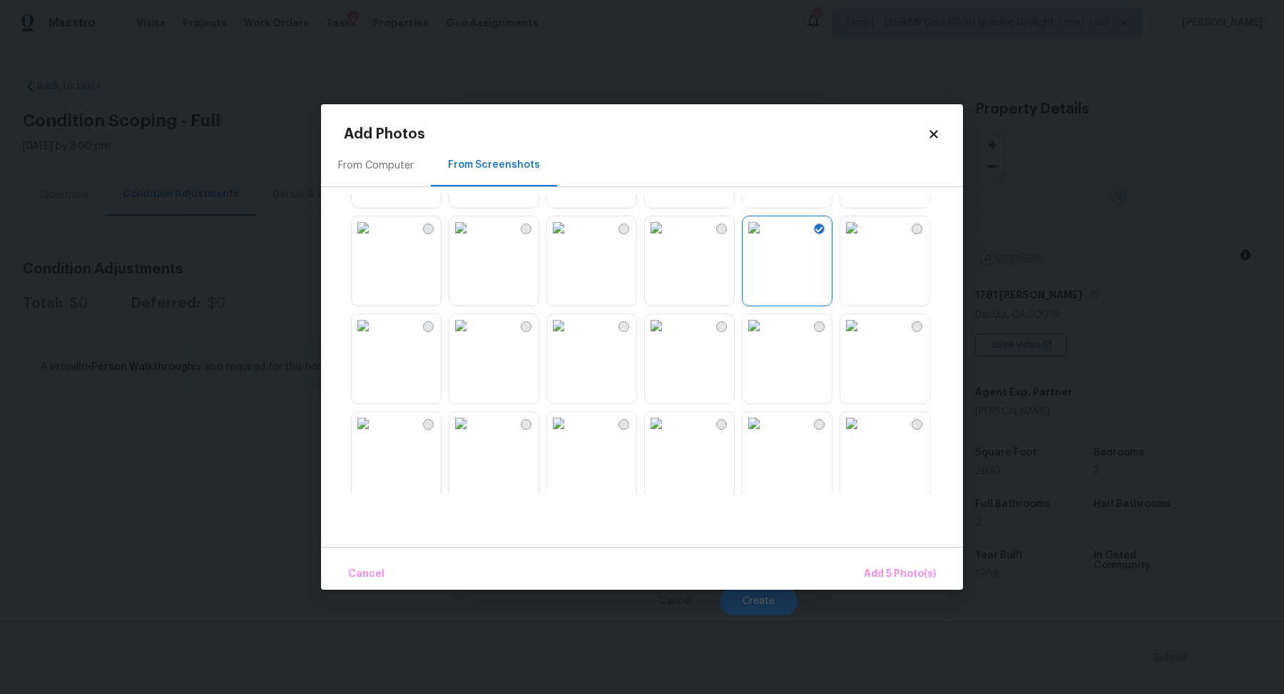
click at [570, 337] on img at bounding box center [558, 325] width 23 height 23
click at [905, 562] on button "Add 6 Photo(s)" at bounding box center [900, 574] width 84 height 31
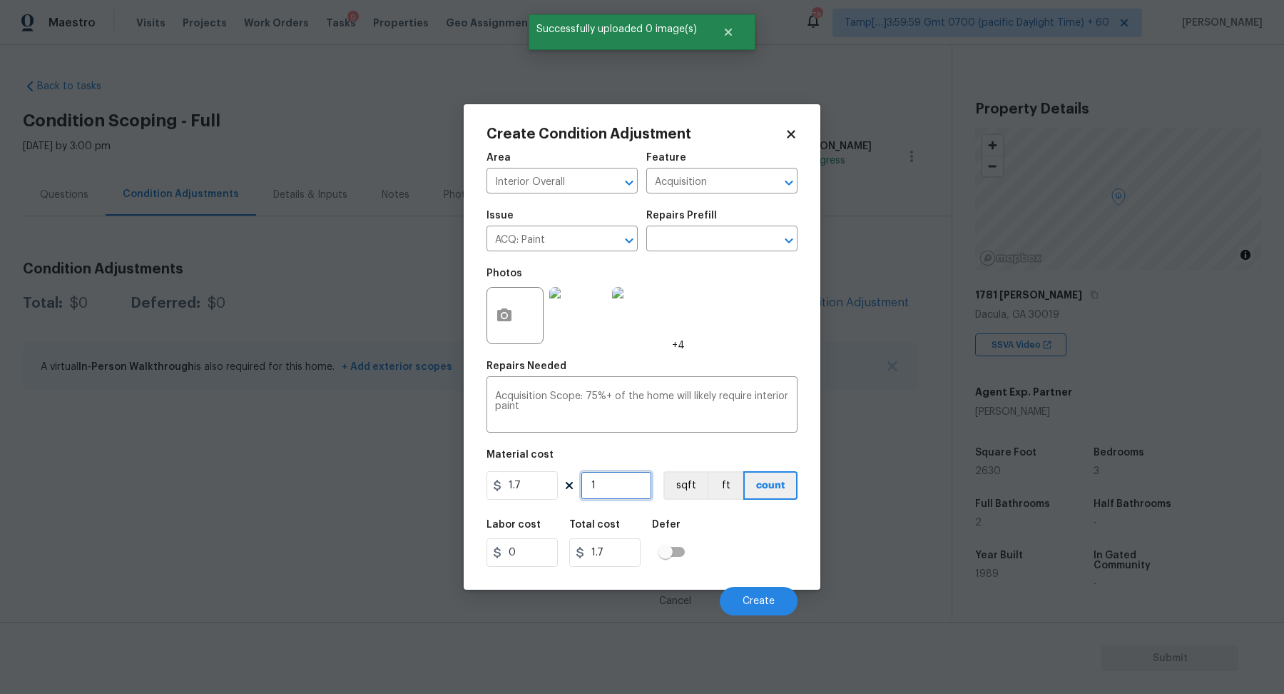
click at [634, 479] on input "1" at bounding box center [616, 485] width 71 height 29
type input "2"
type input "3.4"
type input "26"
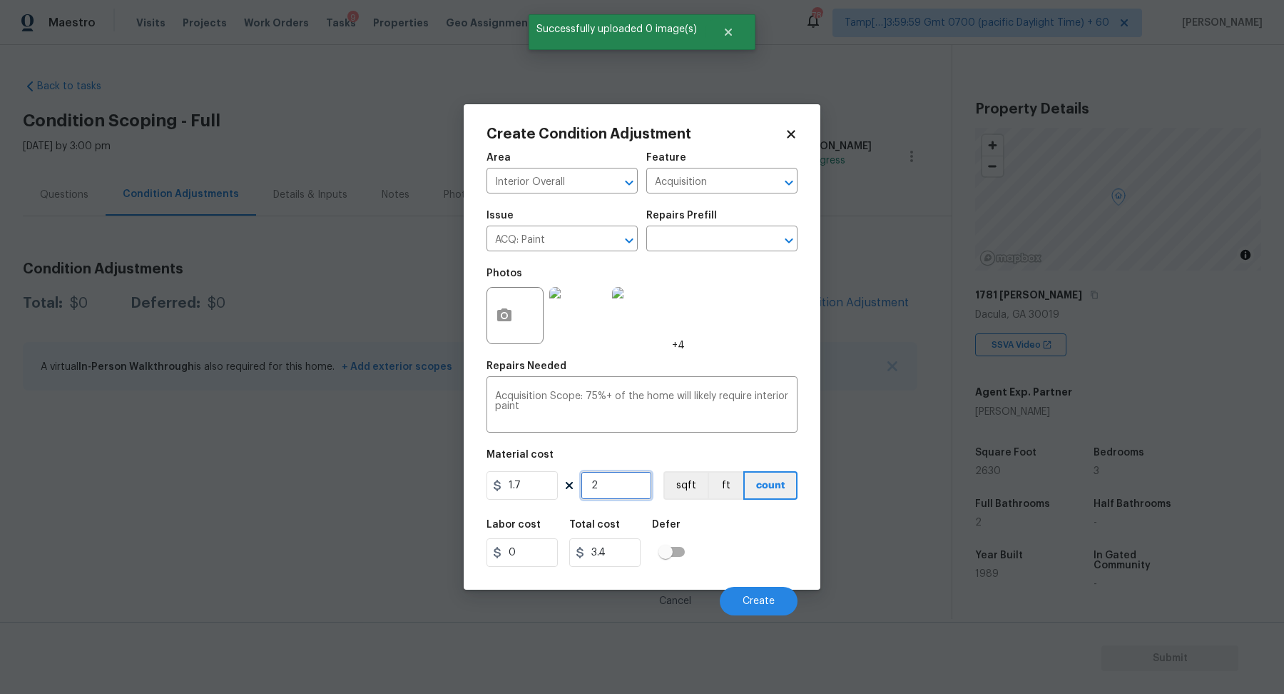
type input "44.2"
type input "263"
type input "447.1"
type input "2630"
type input "4471"
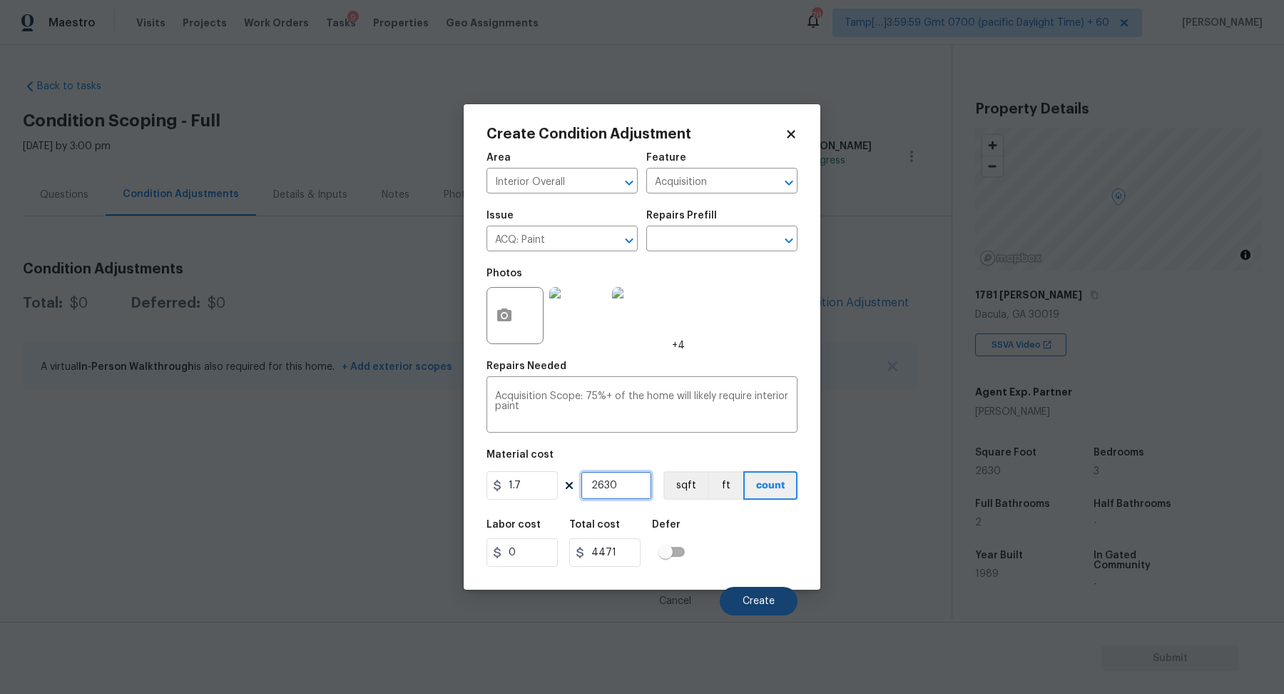
type input "2630"
click at [745, 594] on button "Create" at bounding box center [759, 601] width 78 height 29
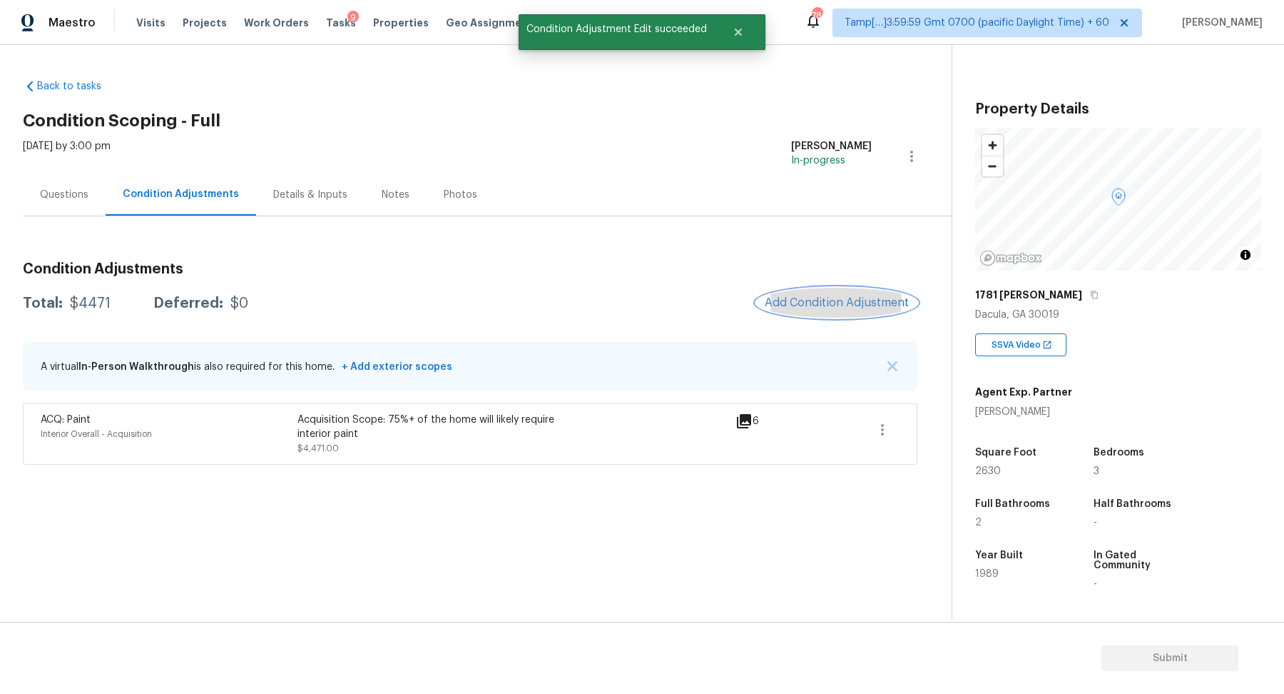
click at [814, 303] on span "Add Condition Adjustment" at bounding box center [837, 302] width 144 height 13
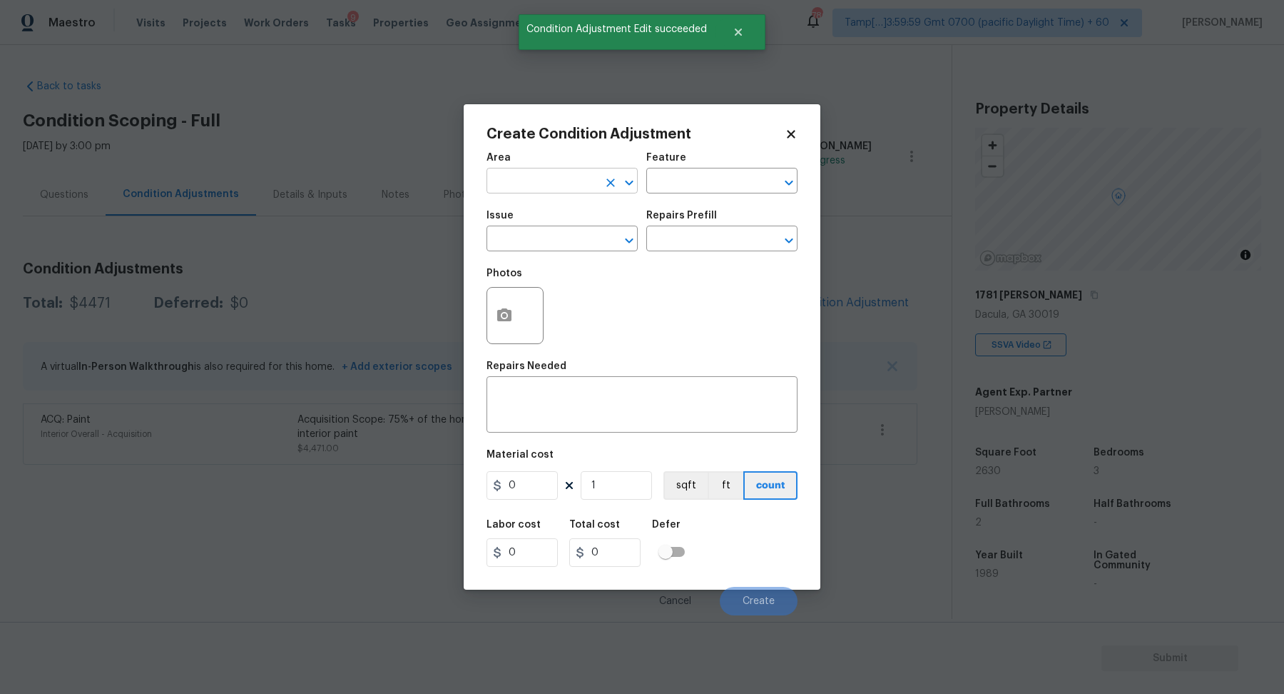
click at [539, 178] on input "text" at bounding box center [542, 182] width 111 height 22
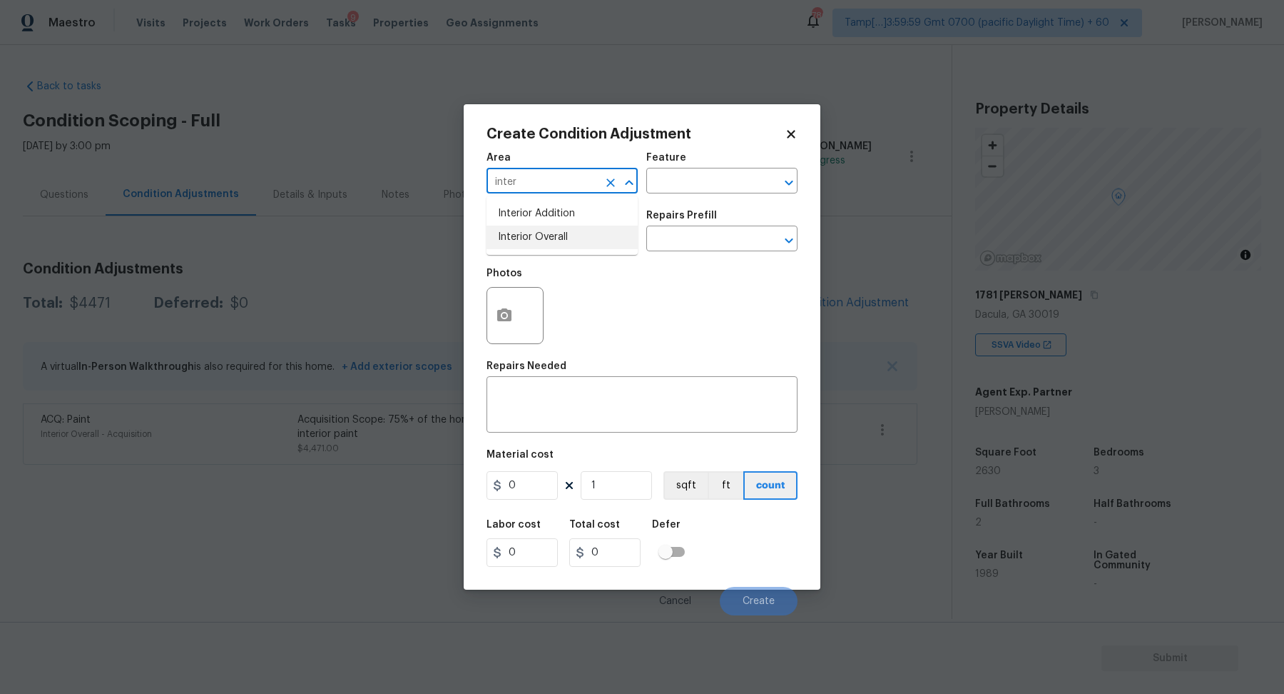
click at [522, 233] on li "Interior Overall" at bounding box center [562, 237] width 151 height 24
type input "Interior Overall"
click at [522, 233] on input "text" at bounding box center [542, 240] width 111 height 22
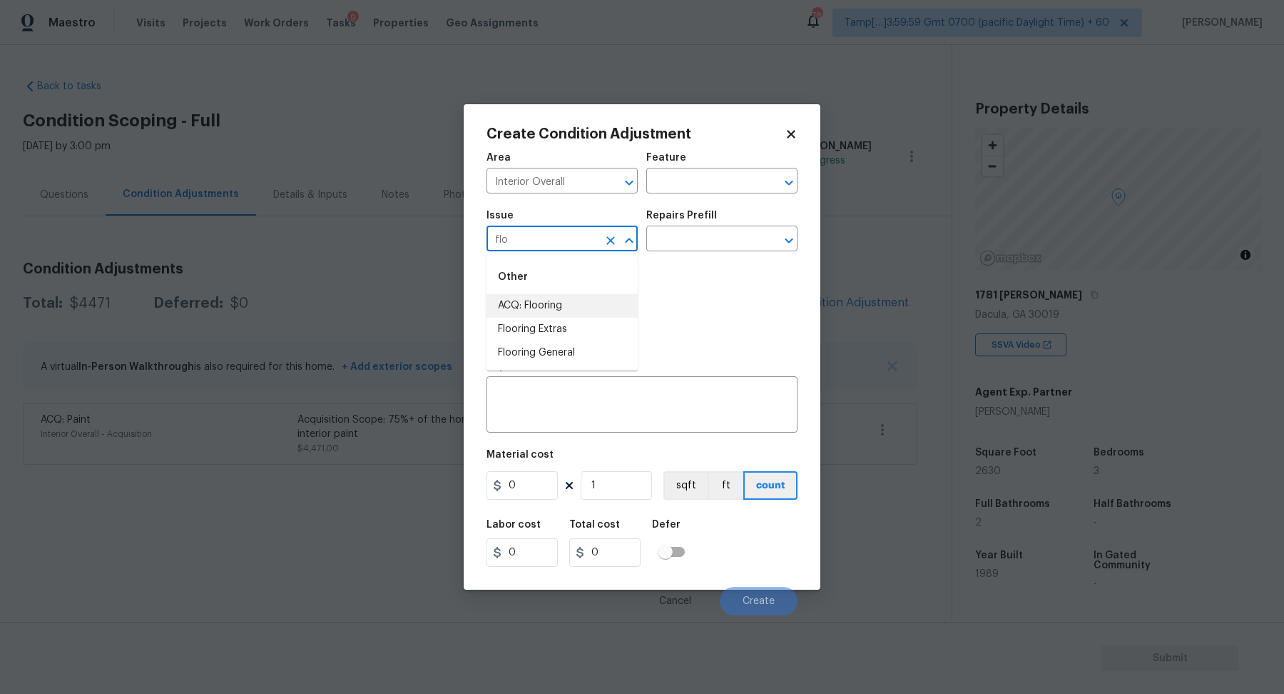
click at [569, 313] on li "ACQ: Flooring" at bounding box center [562, 306] width 151 height 24
type input "ACQ: Flooring"
click at [696, 253] on div "Issue ACQ: Flooring ​ Repairs Prefill ​" at bounding box center [642, 231] width 311 height 58
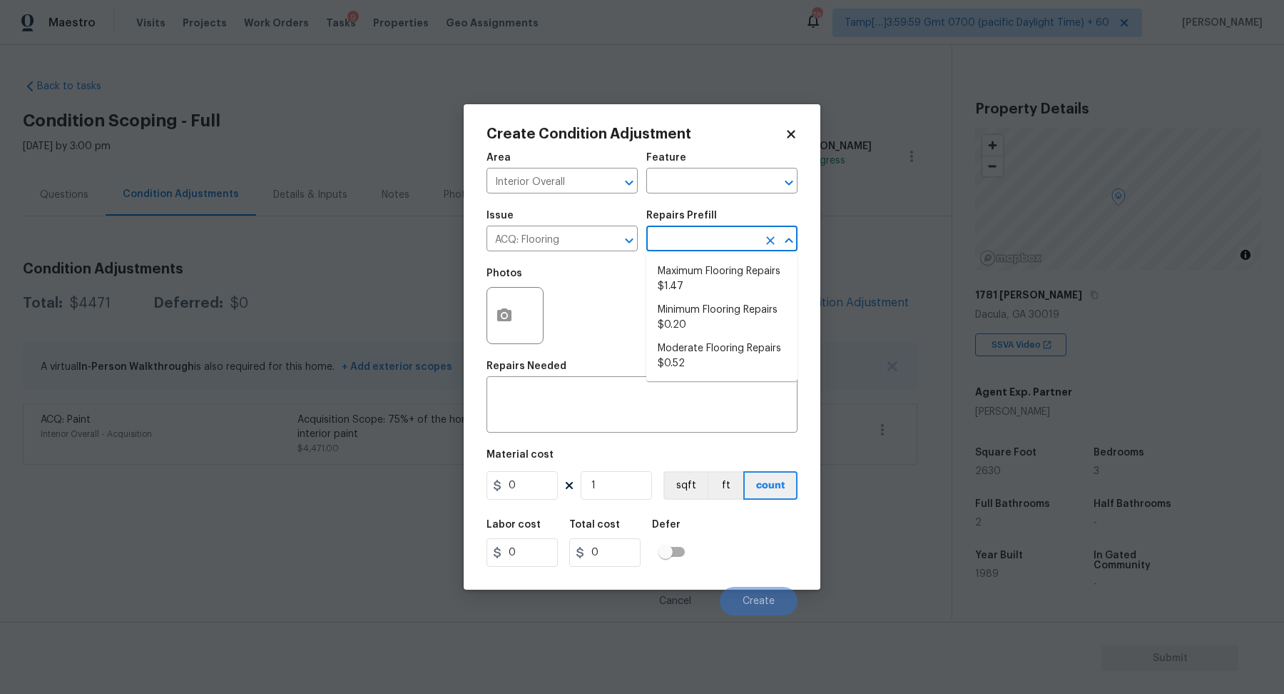
click at [709, 245] on input "text" at bounding box center [701, 240] width 111 height 22
click at [711, 272] on li "Maximum Flooring Repairs $1.47" at bounding box center [721, 279] width 151 height 39
type input "Acquisition"
type textarea "Acquisition Scope: Maximum flooring repairs"
type input "1.47"
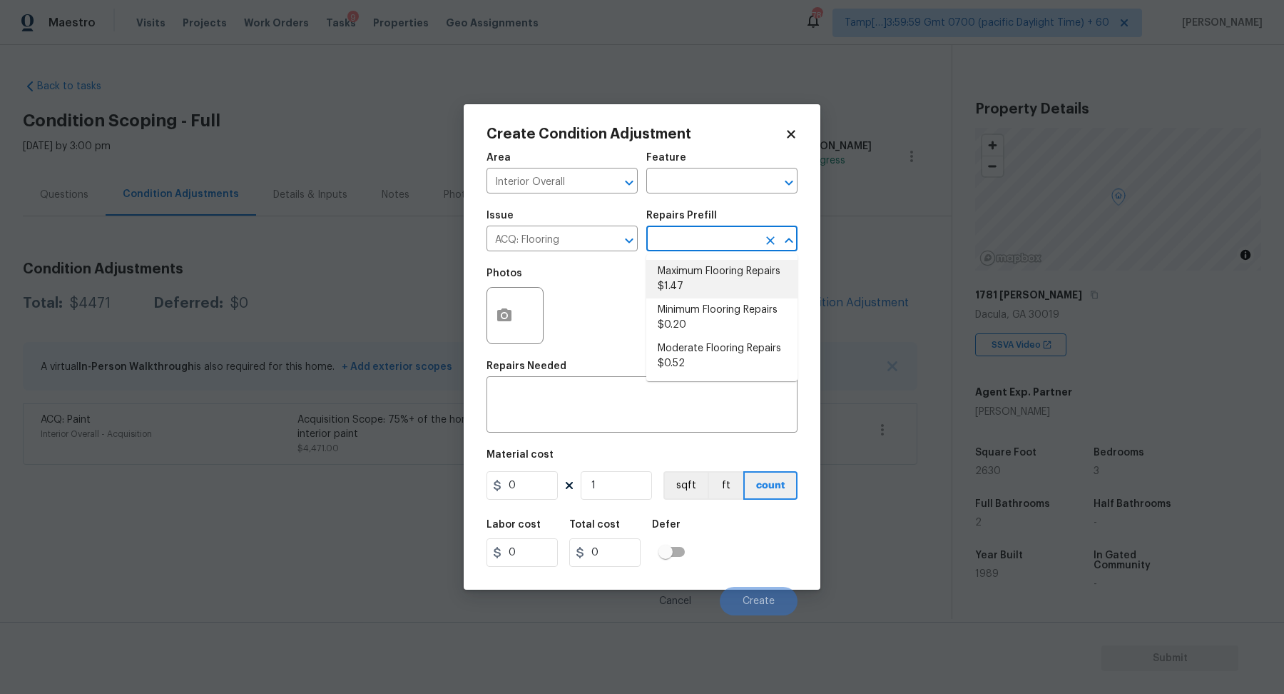
type input "1.47"
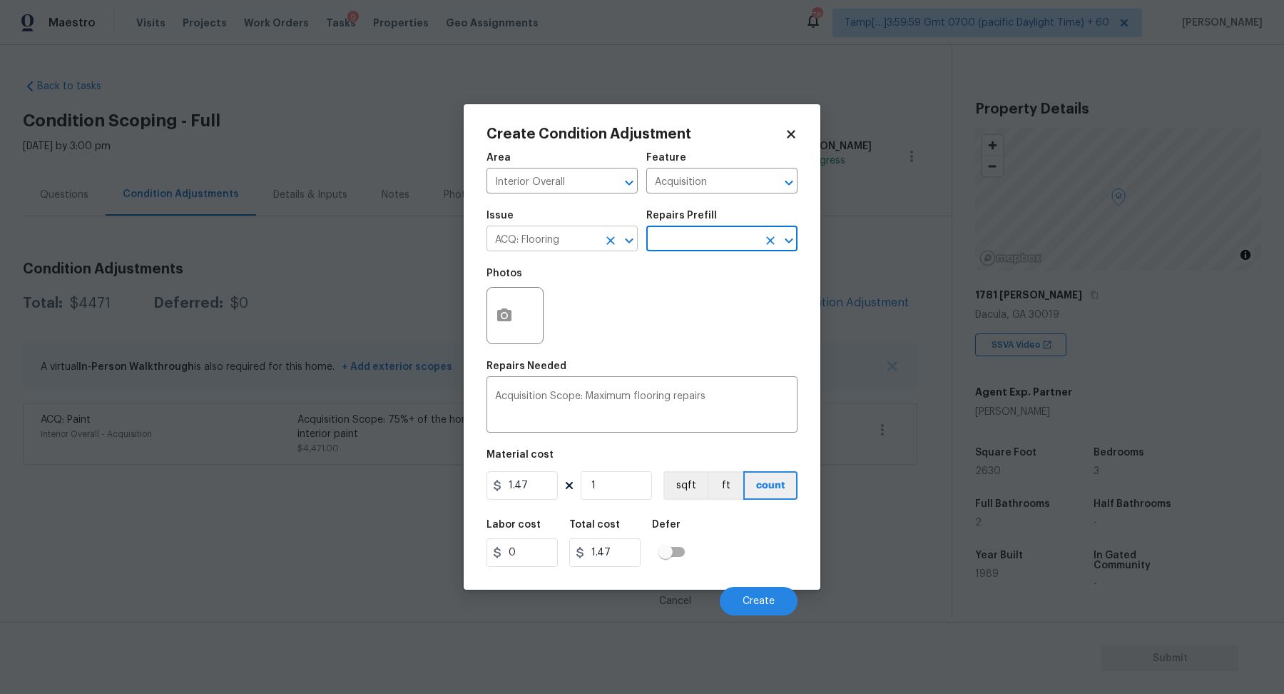
click at [542, 240] on input "ACQ: Flooring" at bounding box center [542, 240] width 111 height 22
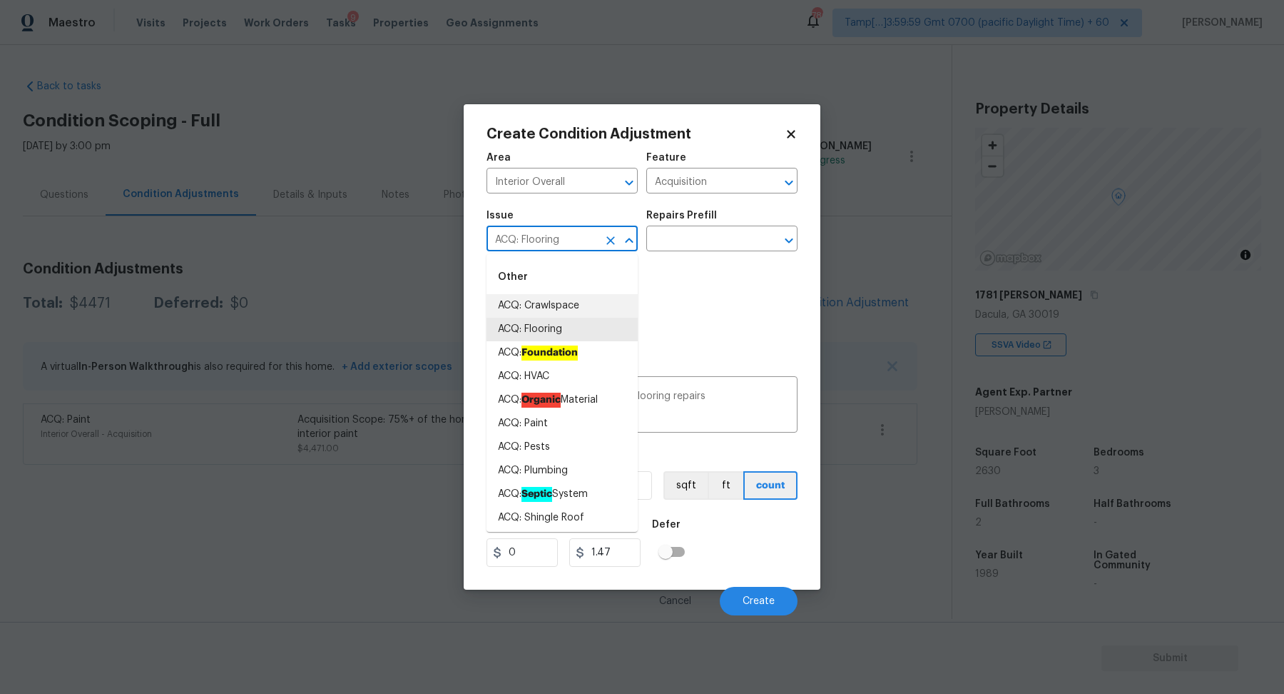
click at [542, 240] on input "ACQ: Flooring" at bounding box center [542, 240] width 111 height 22
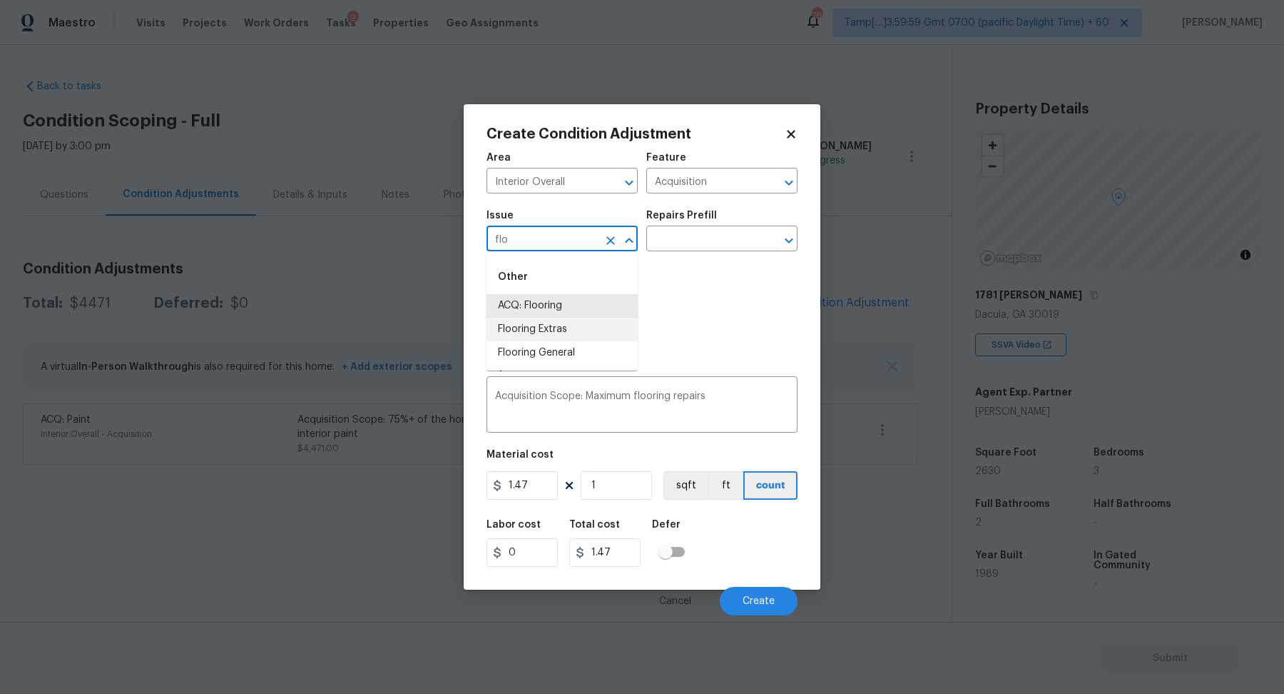
click at [532, 330] on li "Flooring Extras" at bounding box center [562, 330] width 151 height 24
type input "Flooring Extras"
click at [736, 240] on input "text" at bounding box center [701, 240] width 111 height 22
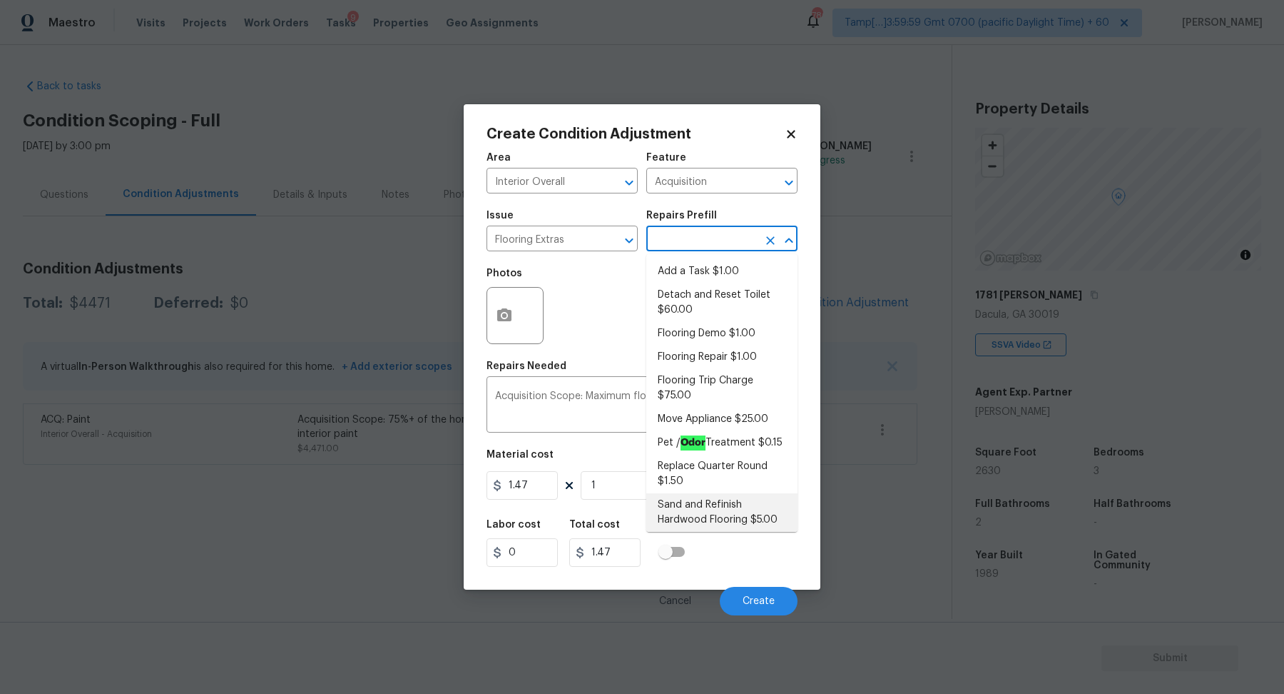
click at [716, 515] on li "Sand and Refinish Hardwood Flooring $5.00" at bounding box center [721, 512] width 151 height 39
type input "Overall Flooring"
type textarea "Sand and refinish the existing hardwood floors. PM to confirm color/sheen."
type input "5"
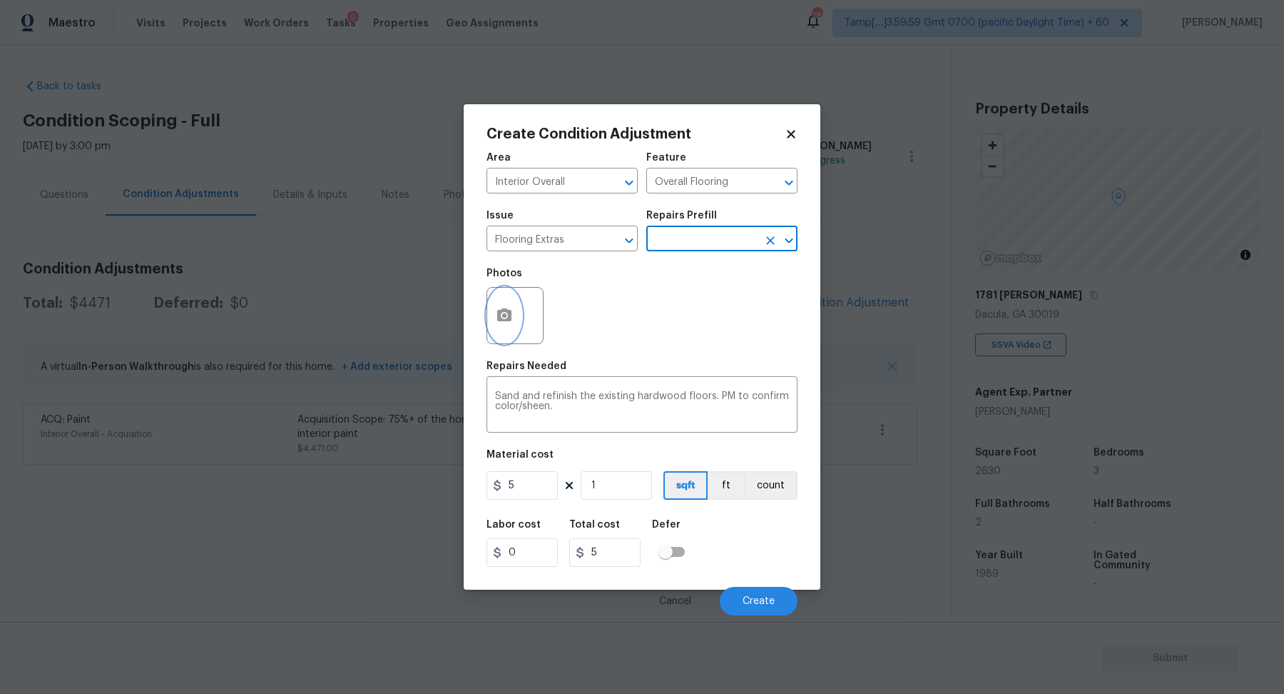
click at [509, 319] on icon "button" at bounding box center [504, 314] width 14 height 13
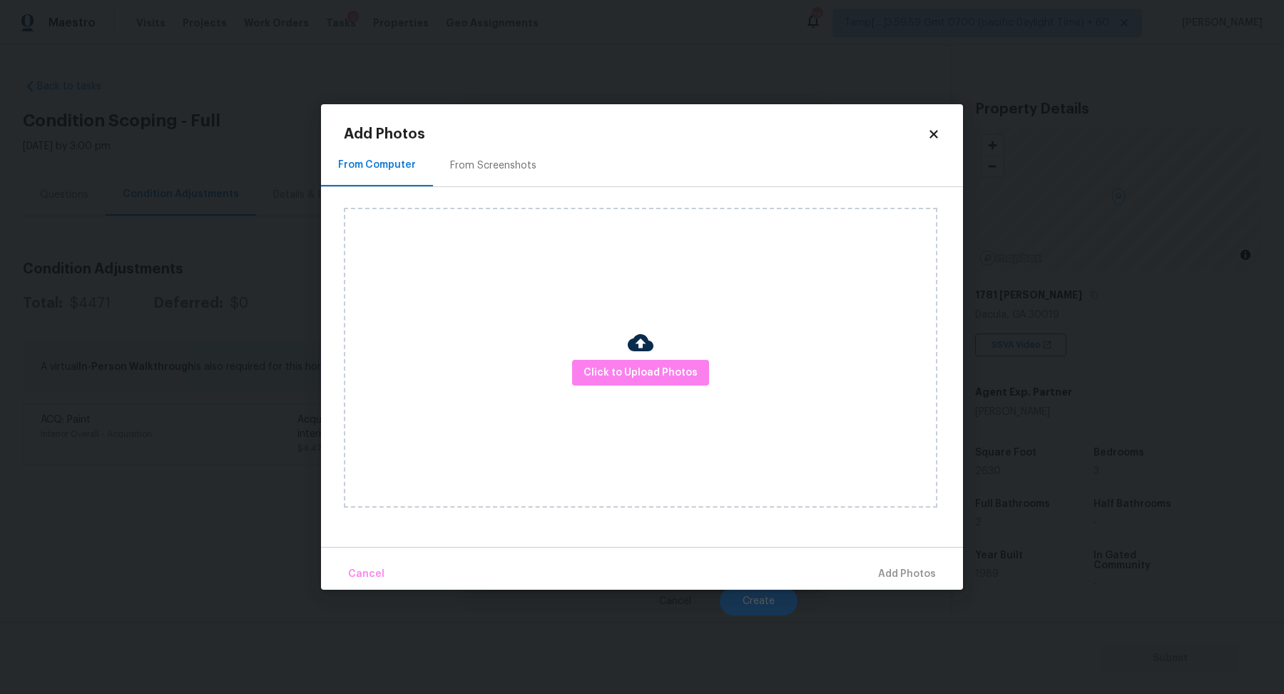
click at [529, 199] on div "Click to Upload Photos" at bounding box center [653, 357] width 619 height 341
click at [520, 187] on div "Click to Upload Photos" at bounding box center [653, 357] width 619 height 341
click at [629, 364] on span "Click to Upload Photos" at bounding box center [641, 373] width 114 height 18
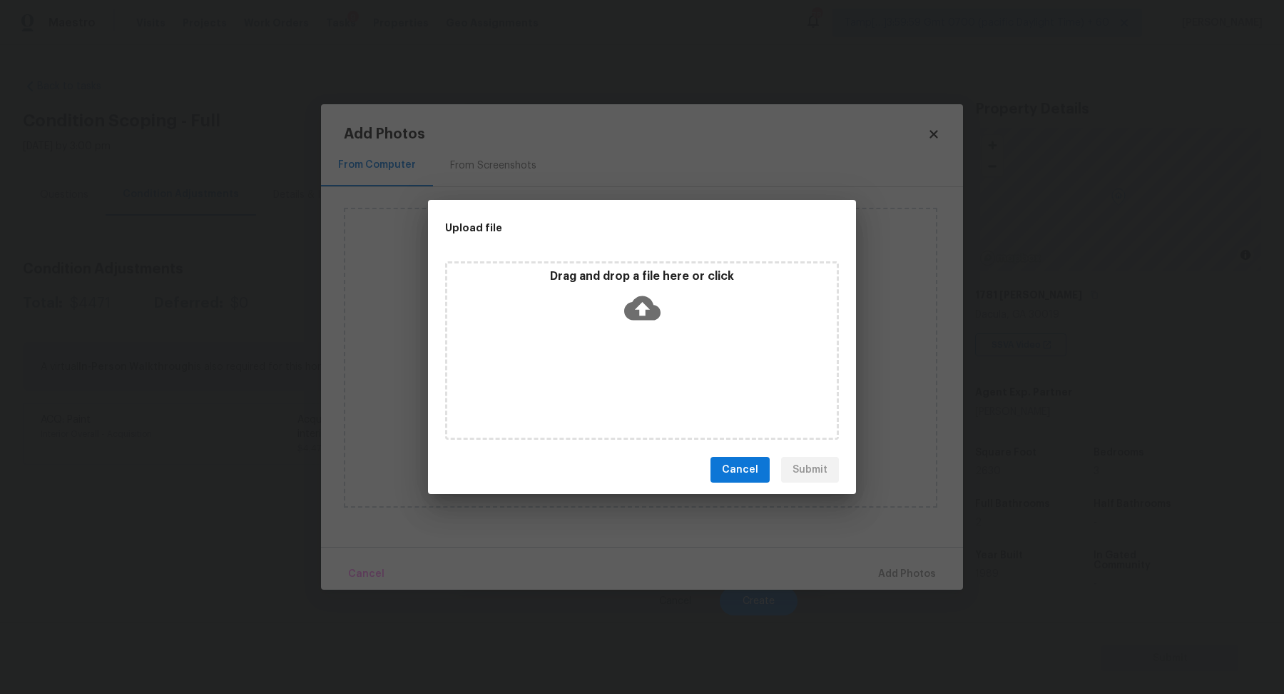
click at [653, 325] on div "Drag and drop a file here or click" at bounding box center [642, 299] width 390 height 61
